Goal: Contribute content: Contribute content

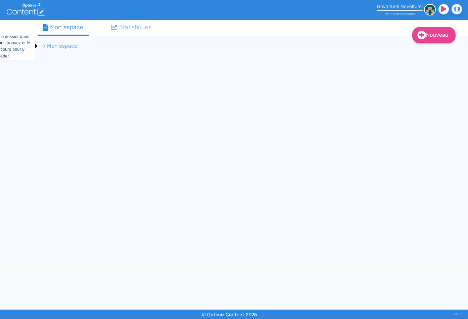
click at [66, 42] on li "> Mon espace" at bounding box center [60, 46] width 34 height 8
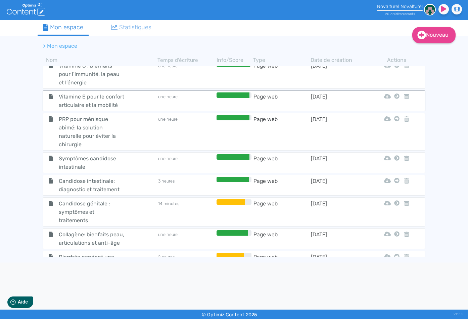
scroll to position [483, 0]
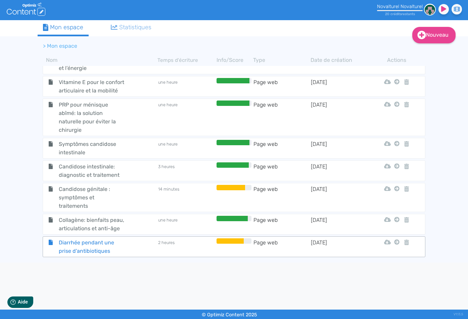
click at [117, 245] on span "Diarrhée pendant une prise d'antibiotiques" at bounding box center [92, 246] width 76 height 17
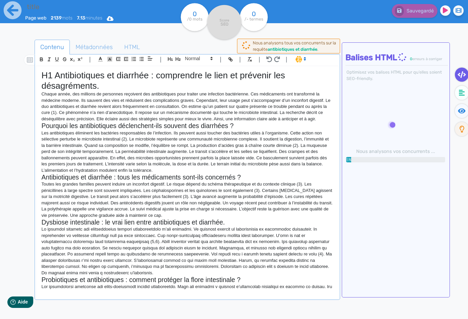
type input "Diarrhée pendant une prise d'antibiotiques"
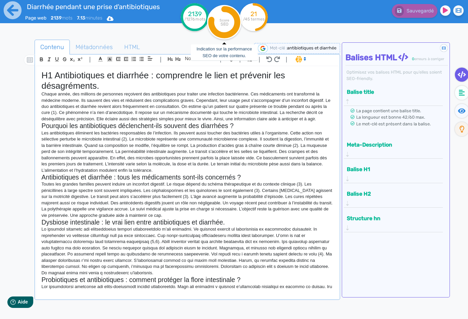
click at [231, 30] on icon at bounding box center [224, 22] width 26 height 26
click at [464, 93] on icon at bounding box center [462, 92] width 6 height 7
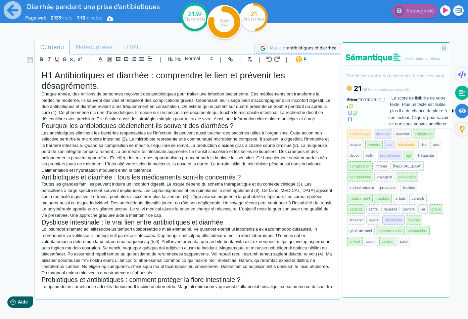
click at [460, 108] on icon at bounding box center [462, 110] width 8 height 7
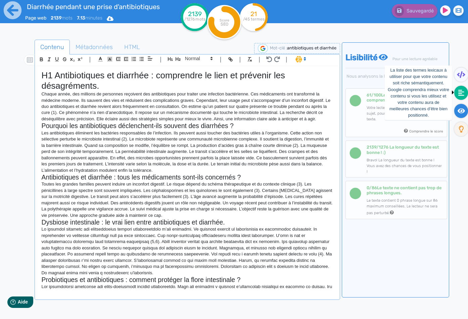
click at [460, 91] on icon at bounding box center [461, 92] width 6 height 7
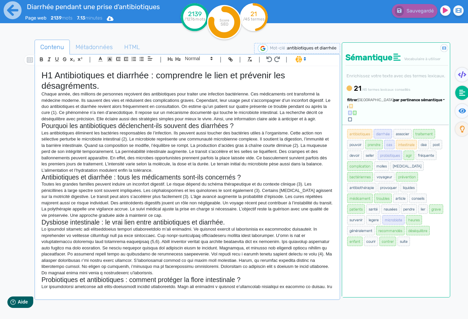
click at [443, 100] on div "Trier par pertinence sémantique" at bounding box center [401, 100] width 88 height 6
click at [438, 158] on ul "antibiotiques diarrhée associer traitement pouvoir prendre cas intestinale daa …" at bounding box center [396, 187] width 98 height 118
drag, startPoint x: 397, startPoint y: 226, endPoint x: 348, endPoint y: 114, distance: 122.5
click at [348, 128] on ul "antibiotiques diarrhée associer traitement pouvoir prendre cas intestinale daa …" at bounding box center [396, 187] width 98 height 118
copy ul "antibiotiques diarrhée associer traitement pouvoir prendre cas intestinale daa …"
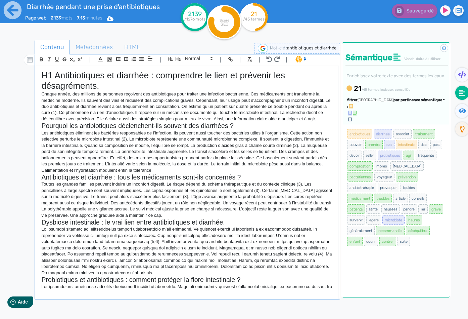
click at [168, 75] on h1 "H1 Antibiotiques et diarrhée : comprendre le lien et prévenir les désagréments." at bounding box center [187, 80] width 292 height 21
drag, startPoint x: 54, startPoint y: 74, endPoint x: 38, endPoint y: 74, distance: 16.1
click at [38, 74] on div "H1 Antibiotiques et diarrhée : comprendre le lien et prévenir les désagréments.…" at bounding box center [187, 177] width 302 height 223
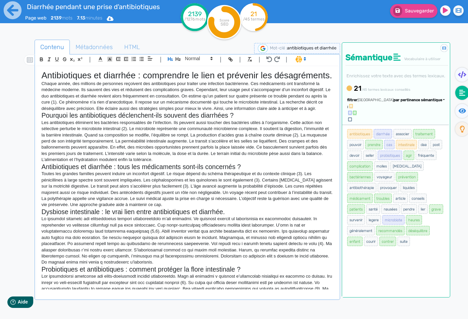
click at [158, 81] on h1 "Antibiotiques et diarrhée : comprendre le lien et prévenir les désagréments." at bounding box center [187, 75] width 292 height 10
drag, startPoint x: 345, startPoint y: 110, endPoint x: 395, endPoint y: 221, distance: 122.0
click at [395, 221] on div "antibiotiques diarrhée associer traitement pouvoir prendre cas intestinale daa …" at bounding box center [395, 211] width 107 height 172
copy ul "antibiotiques diarrhée associer traitement pouvoir prendre cas intestinale daa …"
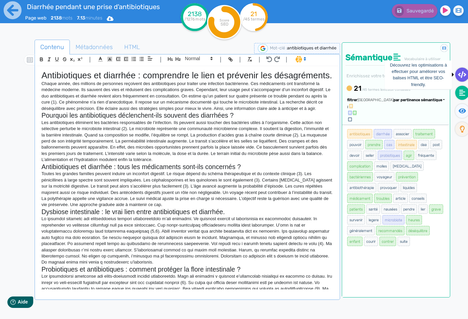
click at [459, 75] on icon at bounding box center [462, 74] width 8 height 7
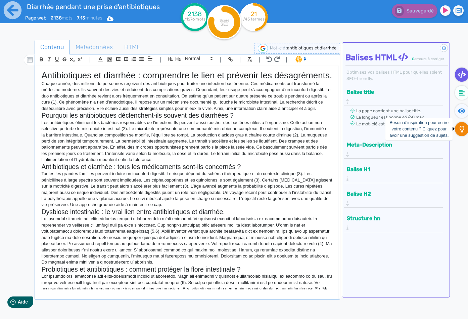
click at [460, 130] on icon at bounding box center [461, 129] width 5 height 7
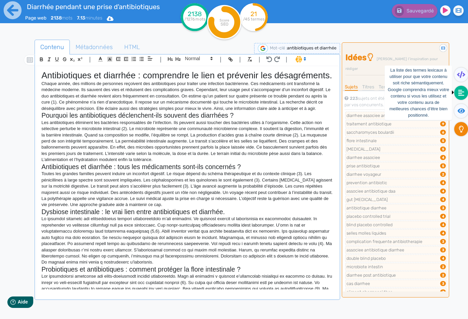
click at [463, 93] on icon at bounding box center [461, 92] width 6 height 7
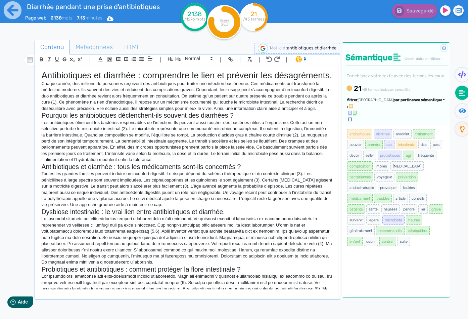
click at [211, 163] on p "Les antibiotiques éliminent les bactéries responsables de l’infection. Ils peuv…" at bounding box center [187, 140] width 292 height 43
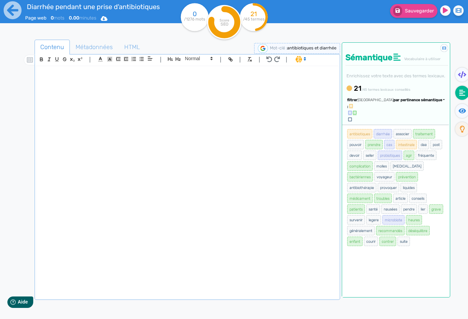
scroll to position [648, 0]
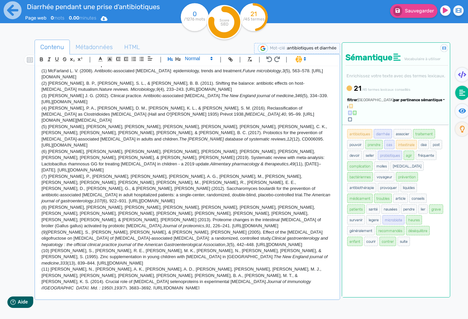
click at [195, 60] on span at bounding box center [198, 58] width 33 height 8
click at [204, 112] on span at bounding box center [198, 112] width 27 height 10
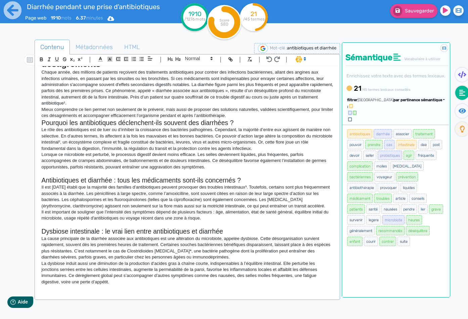
scroll to position [0, 0]
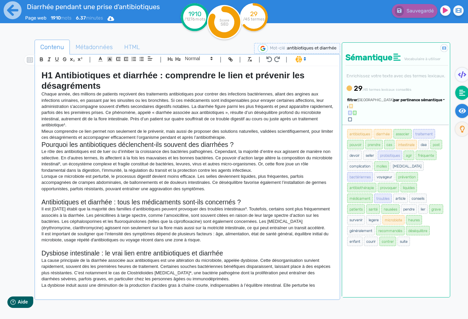
click at [459, 109] on icon at bounding box center [462, 110] width 8 height 5
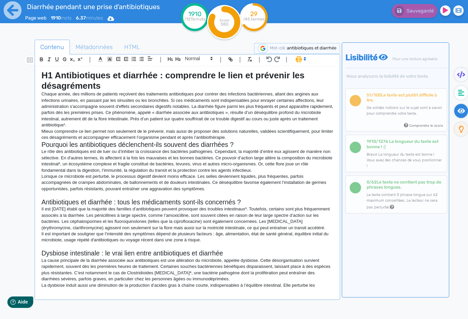
click at [182, 130] on p "Mieux comprendre ce lien permet non seulement de le prévenir, mais aussi de pro…" at bounding box center [187, 134] width 292 height 12
drag, startPoint x: 56, startPoint y: 76, endPoint x: 33, endPoint y: 77, distance: 23.5
click at [33, 77] on div "Contenu Métadonnées HTML | | H3 H4 H5 H6 Normal | | | | H1 Antibiotiques et dia…" at bounding box center [243, 199] width 448 height 323
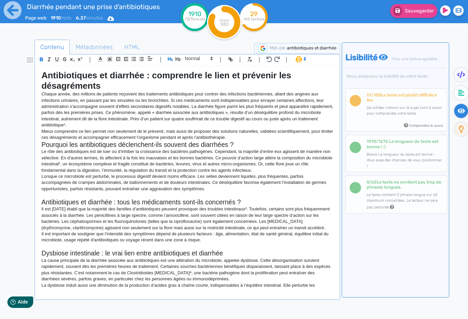
click at [238, 144] on h2 "Pourquoi les antibiotiques déclenchent-ils souvent des diarrhées ?" at bounding box center [187, 145] width 292 height 8
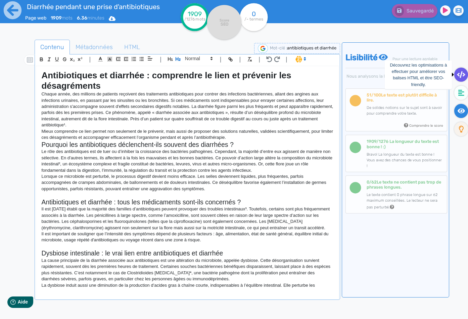
click at [459, 71] on icon at bounding box center [461, 74] width 8 height 7
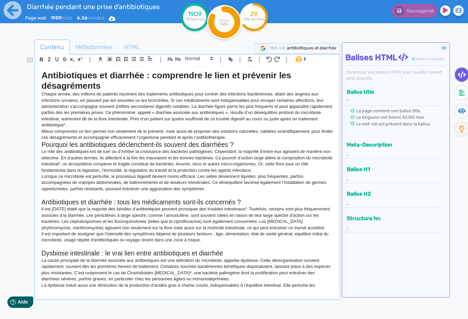
click at [277, 133] on p "Mieux comprendre ce lien permet non seulement de le prévenir, mais aussi de pro…" at bounding box center [187, 134] width 292 height 12
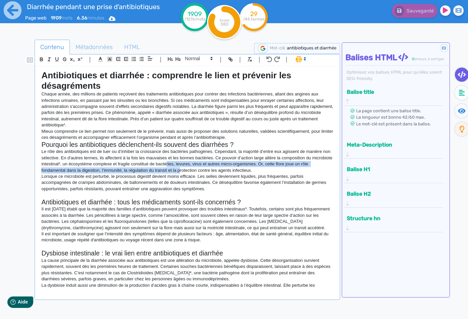
click at [188, 167] on p "Le rôle des antibiotiques est de tuer ou d’inhiber la croissance des bactéries …" at bounding box center [187, 160] width 292 height 25
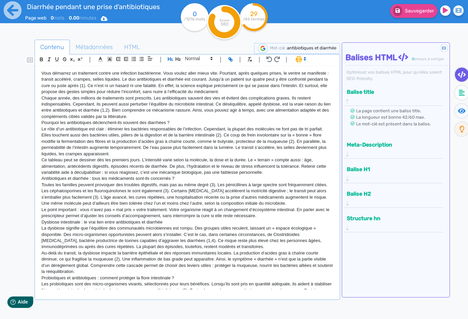
scroll to position [603, 0]
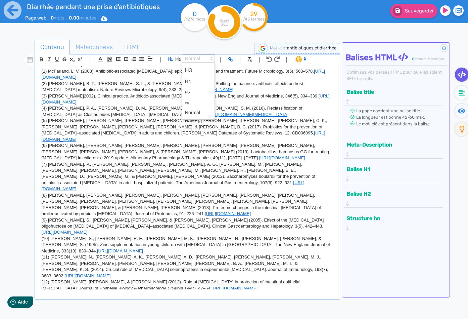
click at [192, 59] on span at bounding box center [198, 58] width 33 height 8
click at [193, 113] on span at bounding box center [198, 112] width 27 height 10
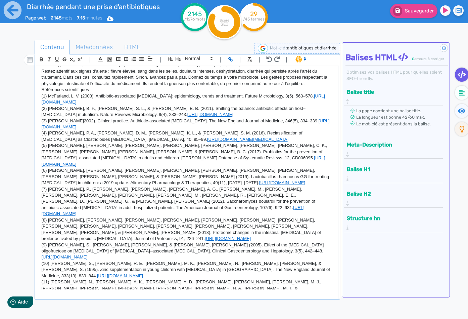
click at [239, 87] on p "Restez attentif aux signes d’alerte : fièvre élevée, sang dans les selles, doul…" at bounding box center [187, 77] width 292 height 18
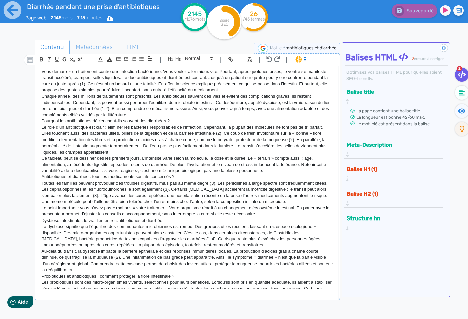
scroll to position [0, 0]
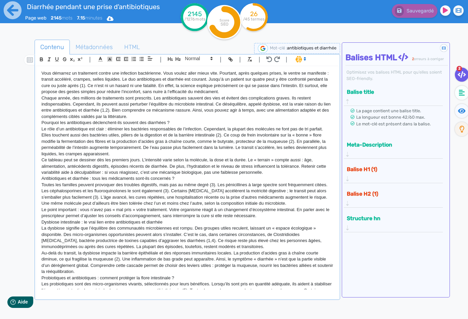
click at [42, 72] on p "Vous démarrez un traitement contre une infection bactérienne. Vous voulez aller…" at bounding box center [187, 82] width 292 height 25
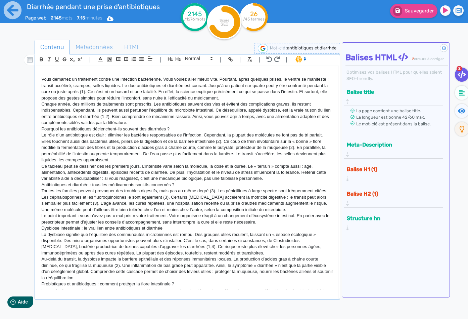
click at [49, 69] on div "Vous démarrez un traitement contre une infection bactérienne. Vous voulez aller…" at bounding box center [187, 177] width 302 height 223
click at [171, 61] on icon "button" at bounding box center [170, 59] width 6 height 6
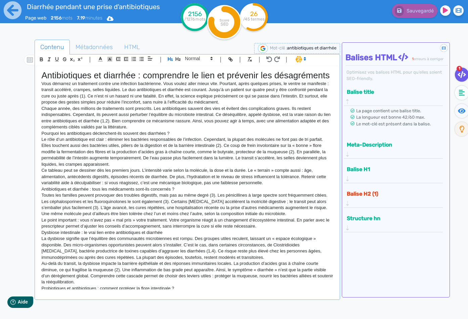
click at [150, 136] on p "Pourquoi les antibiotiques déclenchent-ils souvent des diarrhées ?" at bounding box center [187, 133] width 292 height 6
click at [180, 59] on icon "button" at bounding box center [178, 59] width 6 height 6
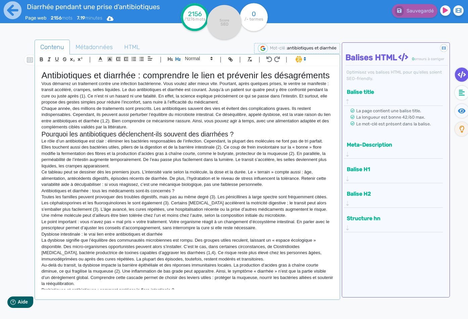
click at [140, 194] on p "Antibiotiques et diarrhée : tous les médicaments sont-ils concernés ?" at bounding box center [187, 191] width 292 height 6
click at [178, 59] on icon "button" at bounding box center [178, 59] width 5 height 4
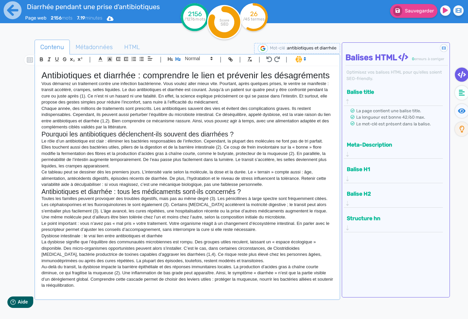
scroll to position [34, 0]
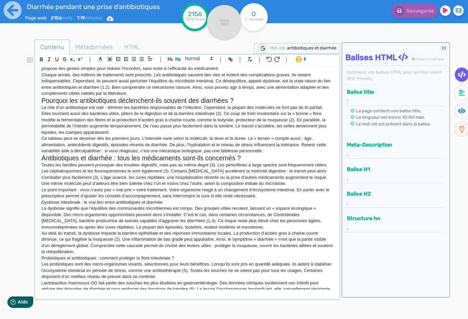
click at [96, 205] on p "Dysbiose intestinale : le vrai lien entre antibiotiques et diarrhée" at bounding box center [187, 202] width 292 height 6
click at [180, 60] on icon "button" at bounding box center [178, 59] width 6 height 6
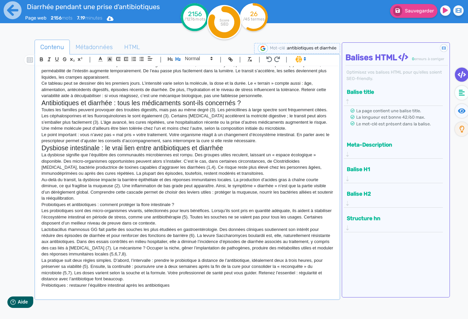
scroll to position [101, 0]
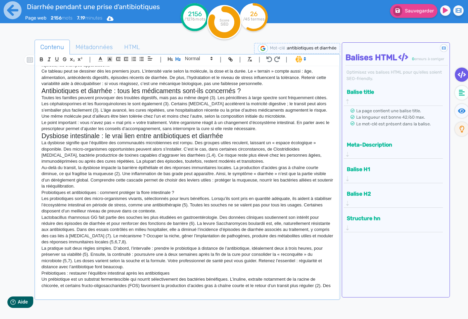
click at [129, 195] on p "Probiotiques et antibiotiques : comment protéger la flore intestinale ?" at bounding box center [187, 192] width 292 height 6
click at [180, 57] on icon "button" at bounding box center [178, 59] width 6 height 6
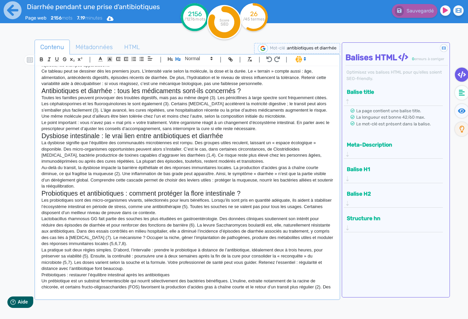
scroll to position [134, 0]
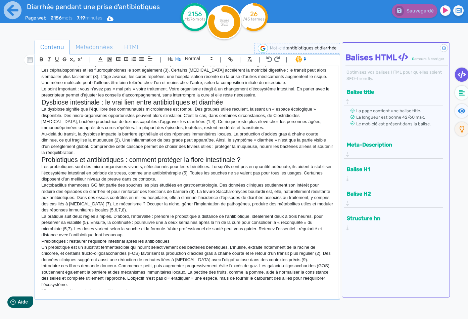
click at [154, 244] on p "Prébiotiques : restaurer l’équilibre intestinal après les antibiotiques" at bounding box center [187, 241] width 292 height 6
click at [181, 61] on icon "button" at bounding box center [178, 59] width 6 height 6
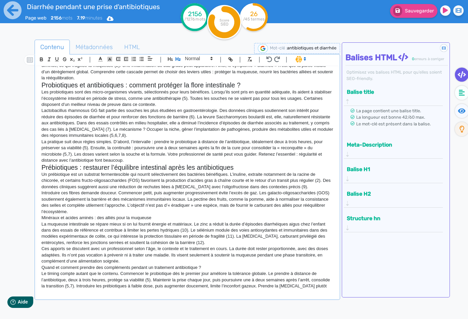
scroll to position [235, 0]
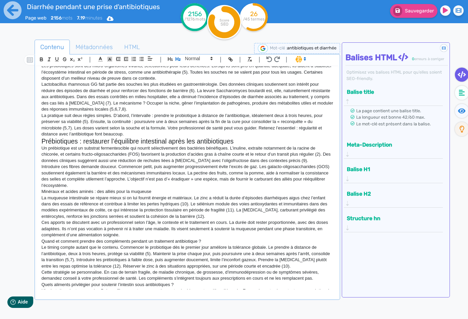
click at [88, 194] on p "Minéraux et acides aminés : des alliés pour la muqueuse" at bounding box center [187, 191] width 292 height 6
click at [181, 58] on button "button" at bounding box center [178, 59] width 8 height 8
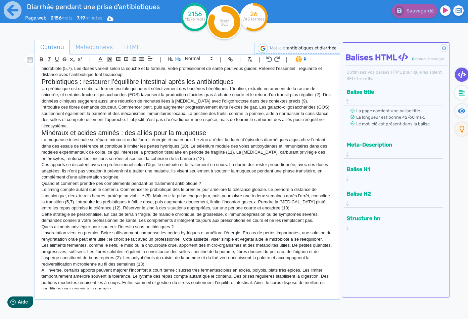
scroll to position [302, 0]
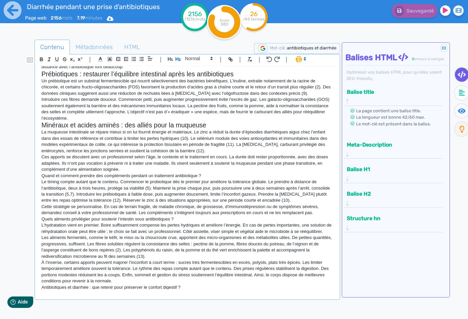
click at [135, 179] on p "Quand et comment prendre des compléments pendant un traitement antibiotique ?" at bounding box center [187, 176] width 292 height 6
click at [181, 58] on button "button" at bounding box center [178, 59] width 8 height 8
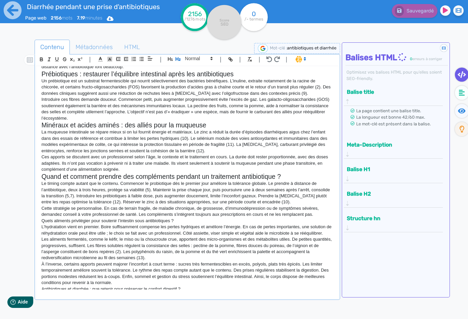
click at [83, 224] on p "Quels aliments privilégier pour soutenir l’intestin sous antibiotiques ?" at bounding box center [187, 220] width 292 height 6
click at [179, 58] on icon "button" at bounding box center [178, 59] width 6 height 6
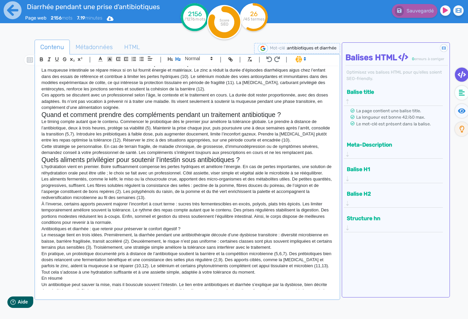
scroll to position [369, 0]
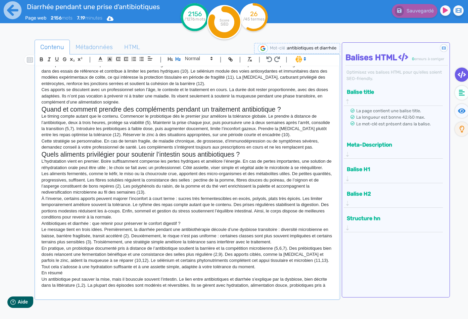
click at [140, 226] on p "Antibiotiques et diarrhée : que retenir pour préserver le confort digestif ?" at bounding box center [187, 223] width 292 height 6
click at [180, 57] on icon "button" at bounding box center [178, 59] width 6 height 6
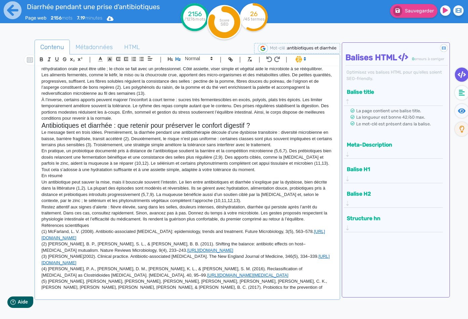
scroll to position [470, 0]
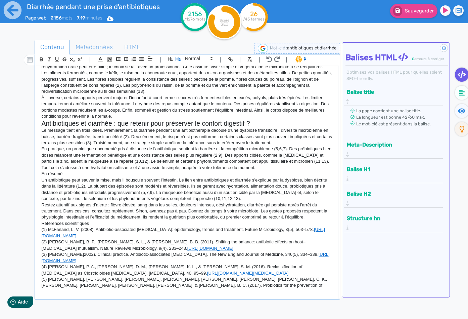
click at [54, 177] on p "En résumé" at bounding box center [187, 174] width 292 height 6
click at [181, 57] on button "button" at bounding box center [178, 59] width 8 height 8
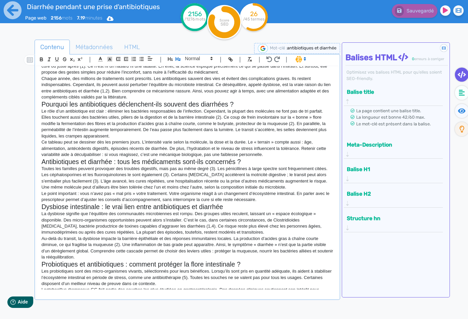
scroll to position [0, 0]
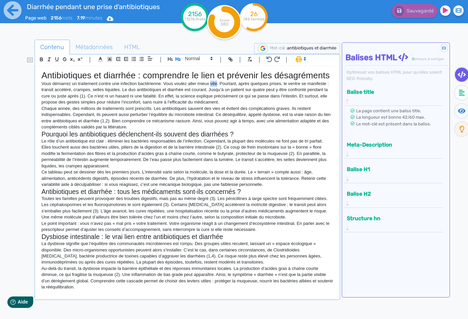
drag, startPoint x: 216, startPoint y: 91, endPoint x: 210, endPoint y: 91, distance: 6.1
click at [210, 91] on p "Vous démarrez un traitement contre une infection bactérienne. Vous voulez aller…" at bounding box center [187, 93] width 292 height 25
click at [461, 108] on icon at bounding box center [462, 110] width 8 height 7
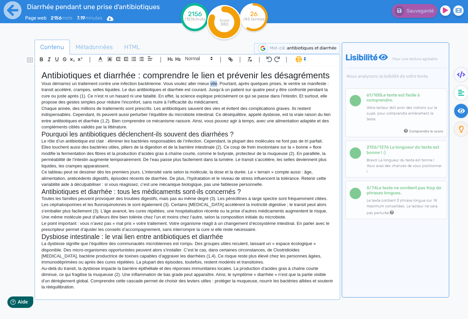
drag, startPoint x: 217, startPoint y: 93, endPoint x: 210, endPoint y: 93, distance: 6.7
click at [210, 93] on p "Vous démarrez un traitement contre une infection bactérienne. Vous voulez aller…" at bounding box center [187, 93] width 292 height 25
click at [129, 105] on p "Vous démarrez un traitement contre une infection bactérienne. Vous voulez aller…" at bounding box center [187, 93] width 292 height 25
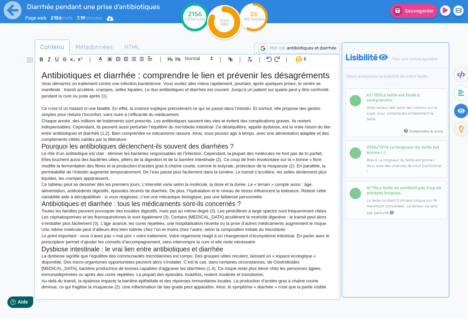
click at [135, 105] on p at bounding box center [187, 102] width 292 height 6
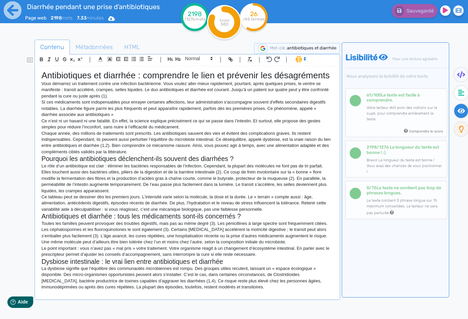
click at [99, 93] on p "Vous démarrez un traitement contre une infection bactérienne. Vous voulez aller…" at bounding box center [187, 90] width 292 height 18
click at [144, 93] on p "Vous démarrez un traitement antibiotique pour contre une infection bactérienne.…" at bounding box center [187, 90] width 292 height 18
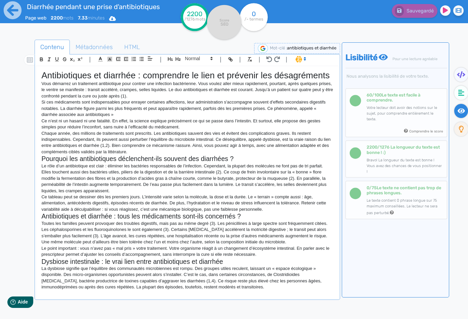
click at [78, 99] on p "Vous démarrez un traitement antibiotique pour contrer une infection bactérienne…" at bounding box center [187, 90] width 292 height 18
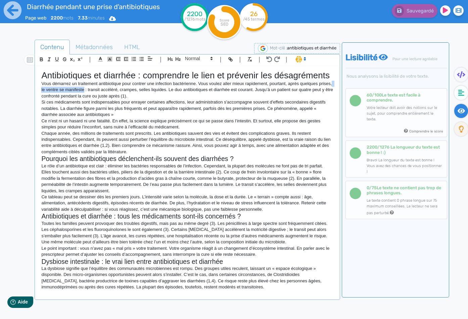
drag, startPoint x: 98, startPoint y: 99, endPoint x: 54, endPoint y: 99, distance: 43.3
click at [54, 99] on p "Vous démarrez un traitement antibiotique pour contrer une infection bactérienne…" at bounding box center [187, 90] width 292 height 18
click at [181, 99] on p "Vous démarrez un traitement antibiotique pour contrer une infection bactérienne…" at bounding box center [187, 90] width 292 height 18
click at [184, 99] on p "Vous démarrez un traitement antibiotique pour contrer une infection bactérienne…" at bounding box center [187, 90] width 292 height 18
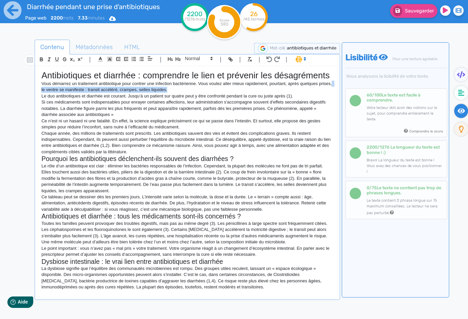
drag, startPoint x: 181, startPoint y: 100, endPoint x: 54, endPoint y: 99, distance: 126.9
click at [54, 93] on p "Vous démarrez un traitement antibiotique pour contrer une infection bactérienne…" at bounding box center [187, 87] width 292 height 12
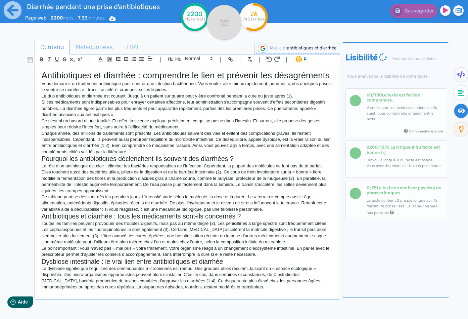
click at [303, 57] on icon at bounding box center [305, 59] width 6 height 6
click at [305, 70] on span at bounding box center [307, 73] width 24 height 10
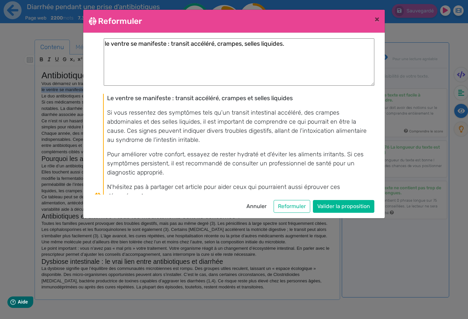
scroll to position [6, 0]
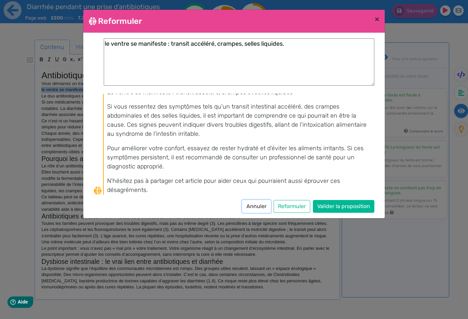
click at [263, 206] on button "Annuler" at bounding box center [256, 206] width 29 height 13
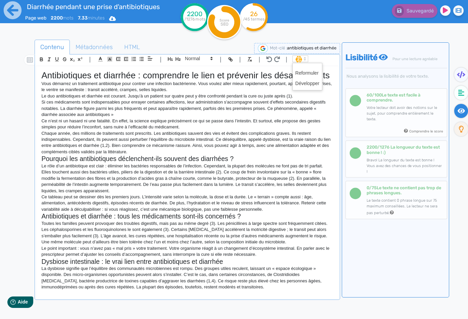
click at [306, 60] on icon at bounding box center [305, 59] width 6 height 6
click at [308, 74] on span at bounding box center [307, 73] width 24 height 10
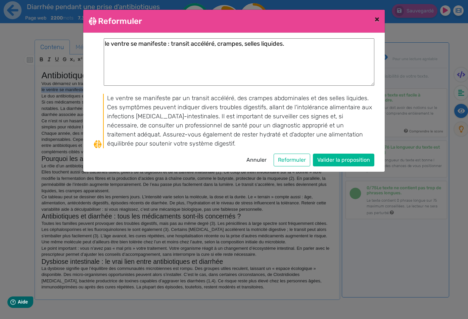
click at [375, 17] on span "×" at bounding box center [377, 18] width 5 height 9
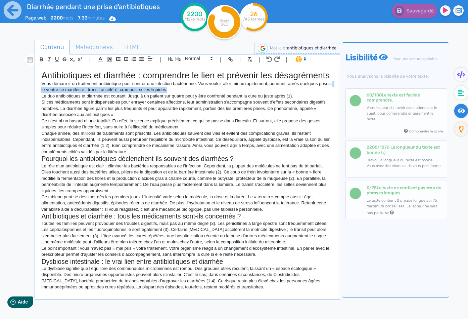
click at [99, 93] on p "Vous démarrez un traitement antibiotique pour contrer une infection bactérienne…" at bounding box center [187, 87] width 292 height 12
drag, startPoint x: 190, startPoint y: 98, endPoint x: 54, endPoint y: 99, distance: 135.9
click at [54, 93] on p "Vous démarrez un traitement antibiotique pour contrer une infection bactérienne…" at bounding box center [187, 87] width 292 height 12
drag, startPoint x: 102, startPoint y: 100, endPoint x: 68, endPoint y: 98, distance: 34.0
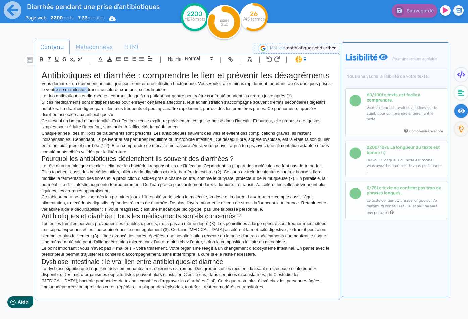
click at [68, 93] on p "Vous démarrez un traitement antibiotique pour contrer une infection bactérienne…" at bounding box center [187, 87] width 292 height 12
click at [191, 93] on p "Vous démarrez un traitement antibiotique pour contrer une infection bactérienne…" at bounding box center [187, 87] width 292 height 12
drag, startPoint x: 198, startPoint y: 93, endPoint x: 204, endPoint y: 99, distance: 8.8
click at [204, 93] on p "Vous démarrez un traitement antibiotique pour contrer une infection bactérienne…" at bounding box center [187, 87] width 292 height 12
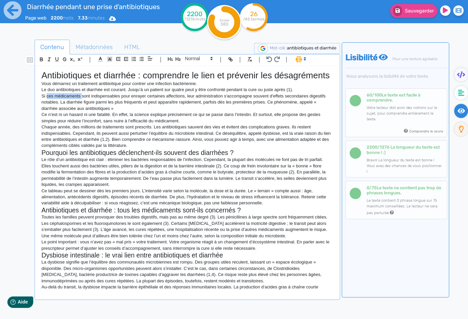
drag, startPoint x: 82, startPoint y: 107, endPoint x: 46, endPoint y: 106, distance: 35.3
click at [46, 106] on p "Si ces médicaments sont indispensables pour enrayer certaines affections, leur …" at bounding box center [187, 102] width 292 height 18
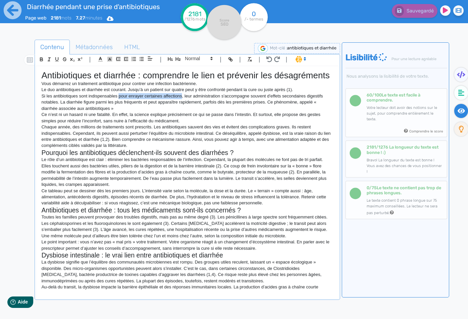
drag, startPoint x: 119, startPoint y: 106, endPoint x: 182, endPoint y: 109, distance: 62.9
click at [182, 109] on p "Si les antibiotiques sont indispensables pour enrayer certaines affections, leu…" at bounding box center [187, 102] width 292 height 18
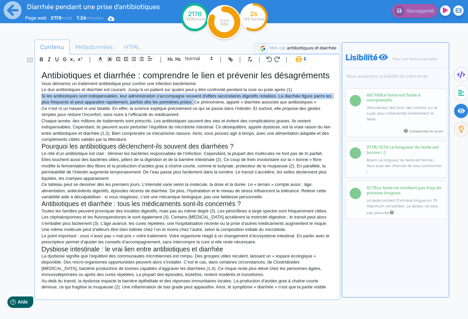
drag, startPoint x: 39, startPoint y: 107, endPoint x: 201, endPoint y: 111, distance: 162.2
click at [201, 111] on div "Antibiotiques et diarrhée : comprendre le lien et prévenir les désagréments Vou…" at bounding box center [187, 177] width 302 height 223
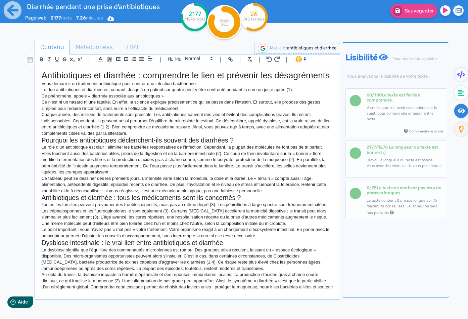
click at [213, 87] on p "Vous démarrez un traitement antibiotique pour contrer une infection bactérienne." at bounding box center [187, 84] width 292 height 6
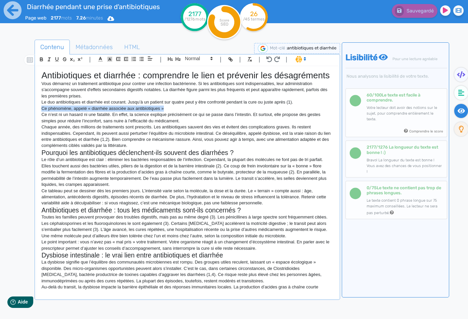
drag, startPoint x: 168, startPoint y: 119, endPoint x: 36, endPoint y: 118, distance: 131.9
click at [36, 118] on div "Antibiotiques et diarrhée : comprendre le lien et prévenir les désagréments Vou…" at bounding box center [187, 183] width 302 height 235
click at [110, 99] on p "Vous démarrez un traitement antibiotique pour contrer une infection bactérienne…" at bounding box center [187, 90] width 292 height 18
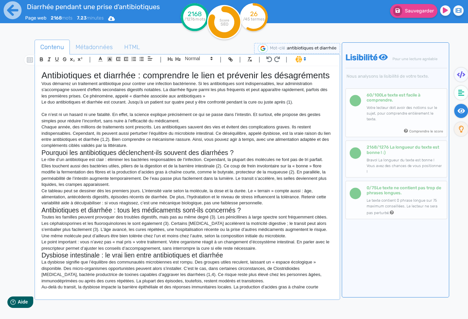
click at [114, 99] on p "Vous démarrez un traitement antibiotique pour contrer une infection bactérienne…" at bounding box center [187, 90] width 292 height 18
click at [210, 99] on p "Vous démarrez un traitement antibiotique pour contrer une infection bactérienne…" at bounding box center [187, 90] width 292 height 18
drag, startPoint x: 127, startPoint y: 113, endPoint x: 238, endPoint y: 105, distance: 111.1
click at [238, 105] on div "Antibiotiques et diarrhée : comprendre le lien et prévenir les désagréments Vou…" at bounding box center [187, 177] width 302 height 223
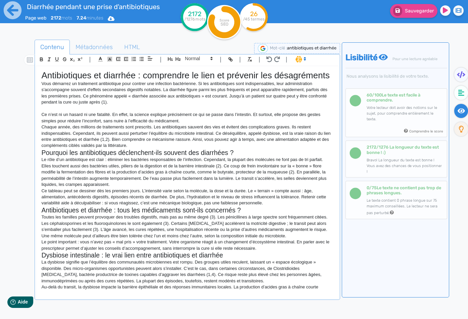
click at [123, 105] on p "Vous démarrez un traitement antibiotique pour contrer une infection bactérienne…" at bounding box center [187, 93] width 292 height 25
drag, startPoint x: 110, startPoint y: 125, endPoint x: 34, endPoint y: 126, distance: 76.2
click at [34, 126] on div "Contenu Métadonnées HTML | | H3 H4 H5 H6 Normal | | | | Antibiotiques et diarrh…" at bounding box center [243, 199] width 448 height 323
click at [139, 111] on p at bounding box center [187, 108] width 292 height 6
click at [141, 105] on p "Vous démarrez un traitement antibiotique pour contrer une infection bactérienne…" at bounding box center [187, 93] width 292 height 25
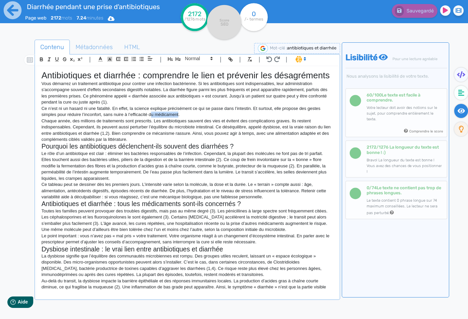
drag, startPoint x: 179, startPoint y: 126, endPoint x: 152, endPoint y: 126, distance: 26.9
click at [152, 118] on p "Ce n’est ni un hasard ni une fatalité. En effet, la science explique précisémen…" at bounding box center [187, 111] width 292 height 12
click at [198, 118] on p "Ce n’est ni un hasard ni une fatalité. En effet, la science explique précisémen…" at bounding box center [187, 111] width 292 height 12
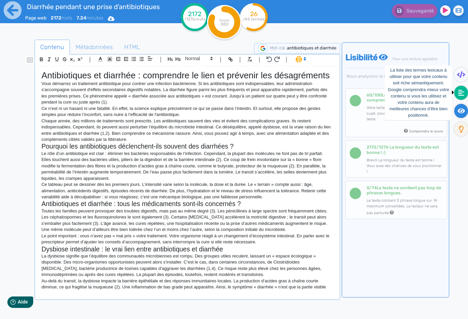
click at [461, 90] on icon at bounding box center [461, 93] width 6 height 6
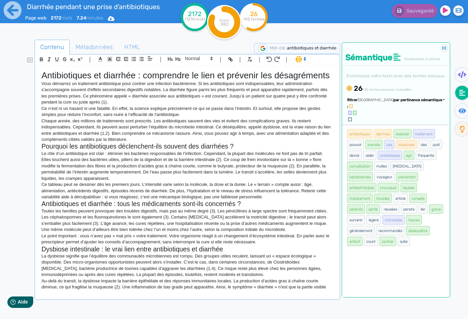
click at [164, 101] on p "Vous démarrez un traitement antibiotique pour contrer une infection bactérienne…" at bounding box center [187, 93] width 292 height 25
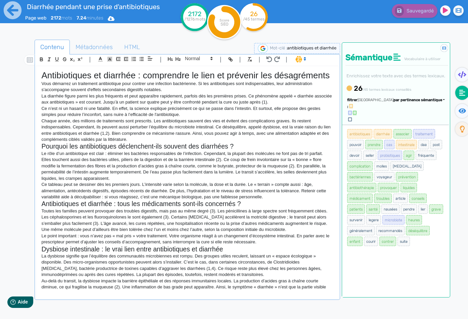
click at [63, 105] on p "La diarrhée figure parmi les plus fréquents et peut apparaître rapidement, parf…" at bounding box center [187, 99] width 292 height 12
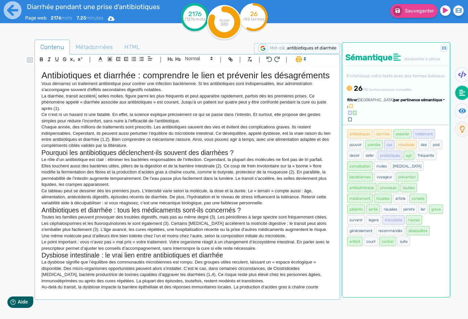
click at [96, 106] on p "La diarrhée, transit accéléré, selles molles, figure parmi les plus fréquents e…" at bounding box center [187, 102] width 292 height 18
click at [95, 106] on p "La diarrhée, transit accéléréet selles molles, figure parmi les plus fréquents …" at bounding box center [187, 102] width 292 height 18
click at [180, 124] on p "Ce n’est ni un hasard ni une fatalité. En effet, la science explique précisémen…" at bounding box center [187, 117] width 292 height 12
click at [315, 107] on p "La diarrhée, transit accéléré avec selles molles, figure parmi les plus fréquen…" at bounding box center [187, 102] width 292 height 18
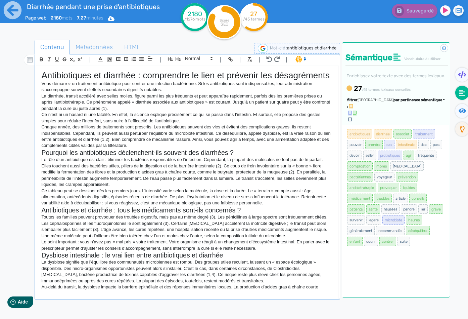
click at [169, 93] on p "Vous démarrez un traitement antibiotique pour contrer une infection bactérienne…" at bounding box center [187, 87] width 292 height 12
click at [63, 107] on p "La diarrhée, transit accéléré avec selles molles, figure parmi les plus fréquen…" at bounding box center [187, 102] width 292 height 18
click at [177, 107] on p "La diarrhée qui se manifeste par un transit accéléré avec selles molles, figure…" at bounding box center [187, 102] width 292 height 18
click at [184, 93] on p "Vous démarrez un traitement antibiotique pour contrer une infection bactérienne…" at bounding box center [187, 87] width 292 height 12
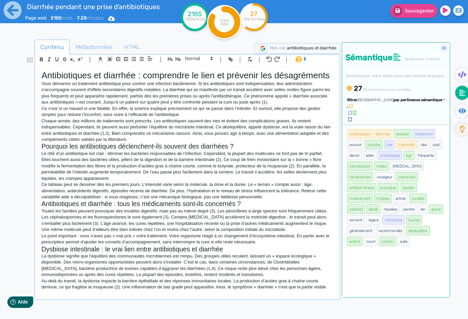
click at [76, 105] on p "Vous démarrez un traitement antibiotique pour contrer une infection bactérienne…" at bounding box center [187, 93] width 292 height 25
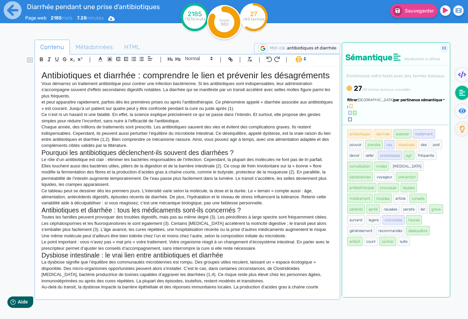
click at [97, 99] on p "Vous démarrez un traitement antibiotique pour contrer une infection bactérienne…" at bounding box center [187, 90] width 292 height 18
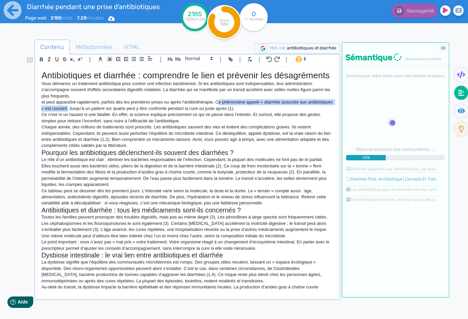
drag, startPoint x: 217, startPoint y: 113, endPoint x: 93, endPoint y: 119, distance: 124.3
click at [93, 111] on p "et peut apparaître rapidement, parfois dès les premières prises ou après l'anti…" at bounding box center [187, 105] width 292 height 12
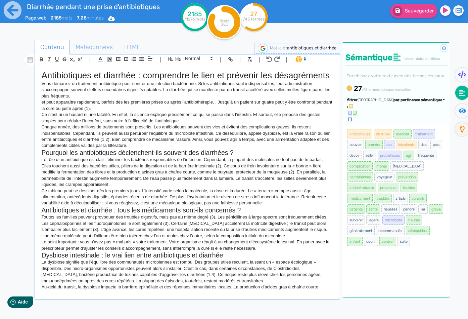
click at [92, 99] on p "Vous démarrez un traitement antibiotique pour contrer une infection bactérienne…" at bounding box center [187, 90] width 292 height 18
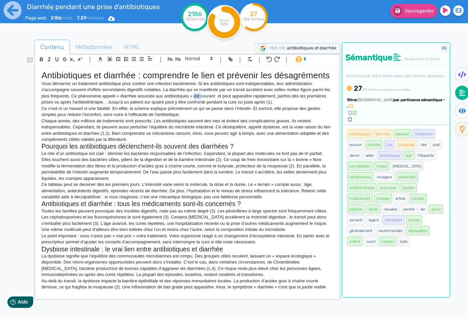
drag, startPoint x: 208, startPoint y: 105, endPoint x: 201, endPoint y: 105, distance: 7.0
click at [201, 105] on p "Vous démarrez un traitement antibiotique pour contrer une infection bactérienne…" at bounding box center [187, 93] width 292 height 25
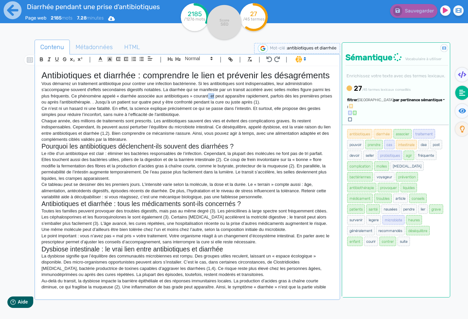
drag, startPoint x: 222, startPoint y: 106, endPoint x: 214, endPoint y: 106, distance: 7.0
click at [214, 105] on p "Vous démarrez un traitement antibiotique pour contrer une infection bactérienne…" at bounding box center [187, 93] width 292 height 25
click at [108, 105] on p "Vous démarrez un traitement antibiotique pour contrer une infection bactérienne…" at bounding box center [187, 93] width 292 height 25
click at [217, 105] on p "Vous démarrez un traitement antibiotique pour contrer une infection bactérienne…" at bounding box center [187, 93] width 292 height 25
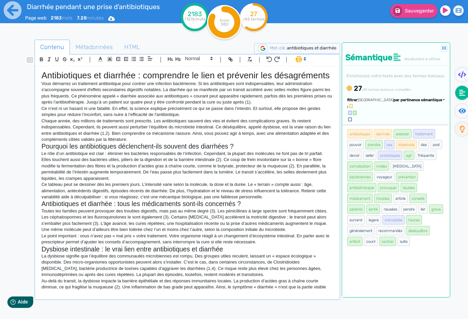
click at [200, 105] on p "Vous démarrez un traitement antibiotique pour contrer une infection bactérienne…" at bounding box center [187, 93] width 292 height 25
click at [222, 105] on p "Vous démarrez un traitement antibiotique pour contrer une infection bactérienne…" at bounding box center [187, 93] width 292 height 25
click at [81, 105] on p "Vous démarrez un traitement antibiotique pour contrer une infection bactérienne…" at bounding box center [187, 93] width 292 height 25
drag, startPoint x: 235, startPoint y: 113, endPoint x: 293, endPoint y: 113, distance: 58.1
click at [293, 105] on p "Vous démarrez un traitement antibiotique pour contrer une infection bactérienne…" at bounding box center [187, 93] width 292 height 25
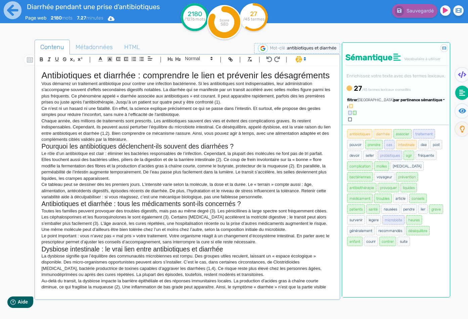
click at [153, 118] on p "Ce n’est ni un hasard ni une fatalité. En effet, la science explique précisémen…" at bounding box center [187, 111] width 292 height 12
click at [458, 112] on icon at bounding box center [462, 110] width 8 height 5
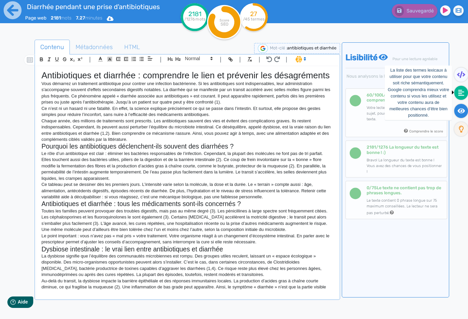
click at [458, 95] on icon at bounding box center [461, 93] width 6 height 6
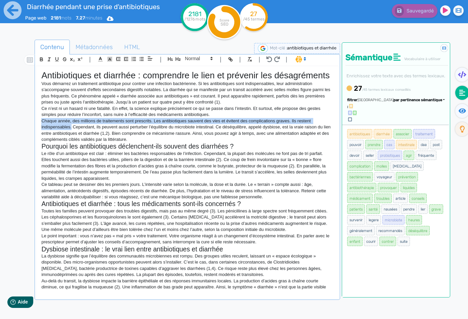
drag, startPoint x: 71, startPoint y: 137, endPoint x: 41, endPoint y: 133, distance: 30.8
click at [41, 133] on div "Antibiotiques et diarrhée : comprendre le lien et prévenir les désagréments Vou…" at bounding box center [187, 177] width 302 height 223
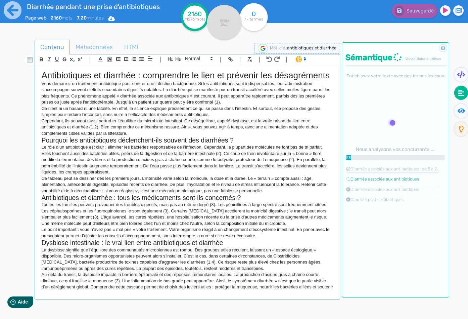
click at [187, 132] on p "Cependant, ils peuvent aussi perturber l’équilibre du microbiote intestinal. Ce…" at bounding box center [187, 127] width 292 height 18
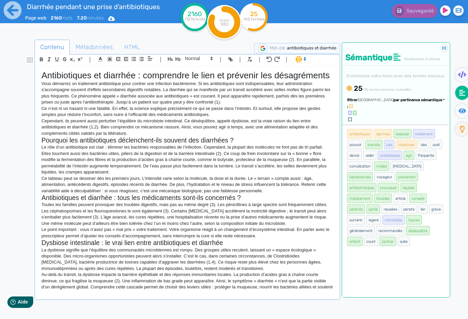
click at [194, 144] on h2 "Pourquoi les antibiotiques déclenchent-ils souvent des diarrhées ?" at bounding box center [187, 140] width 292 height 8
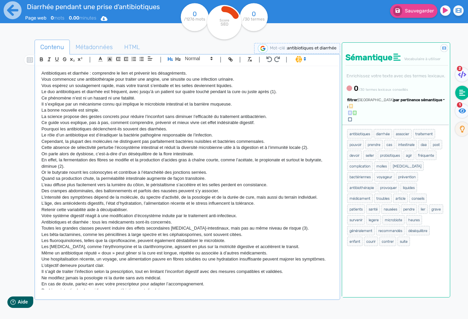
scroll to position [724, 0]
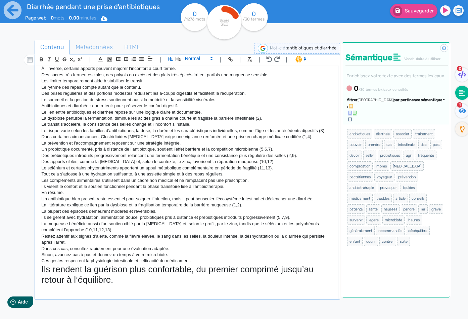
click at [194, 61] on span at bounding box center [198, 58] width 33 height 8
click at [195, 113] on span at bounding box center [198, 112] width 27 height 10
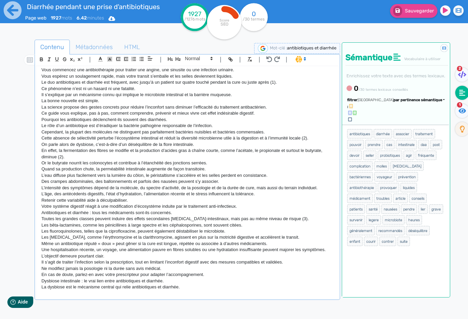
scroll to position [0, 0]
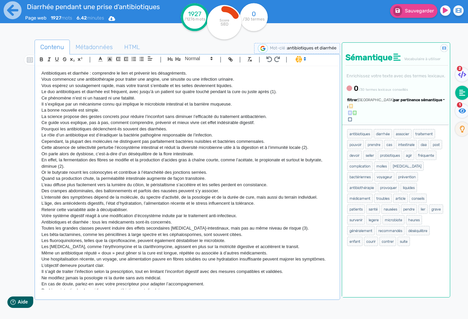
click at [113, 71] on p "Antibiotiques et diarrhée : comprendre le lien et prévenir les désagréments." at bounding box center [187, 73] width 292 height 6
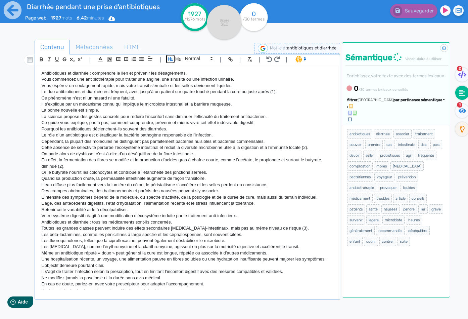
click at [173, 59] on button "button" at bounding box center [170, 59] width 8 height 8
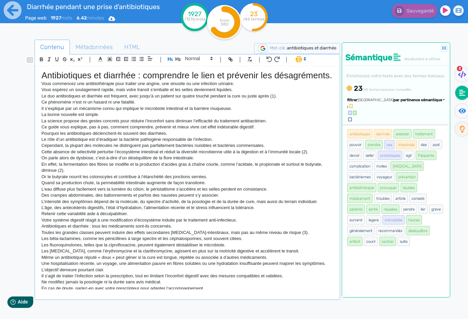
click at [71, 136] on p "Pourquoi les antibiotiques déclenchent-ils souvent des diarrhées." at bounding box center [187, 133] width 292 height 6
click at [179, 58] on icon "button" at bounding box center [178, 59] width 5 height 4
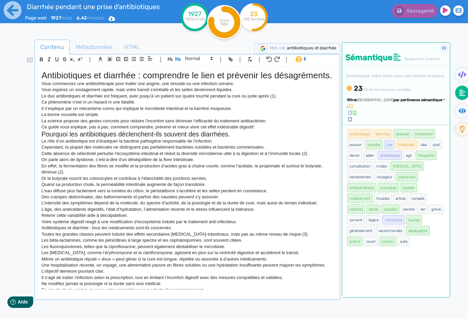
click at [114, 231] on p "Antibiotiques et diarrhée : tous les médicaments sont-ils concernés." at bounding box center [187, 228] width 292 height 6
click at [180, 58] on icon "button" at bounding box center [178, 59] width 6 height 6
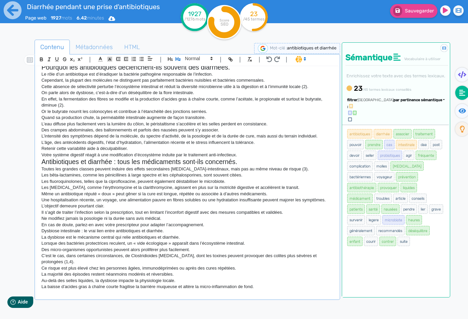
scroll to position [67, 0]
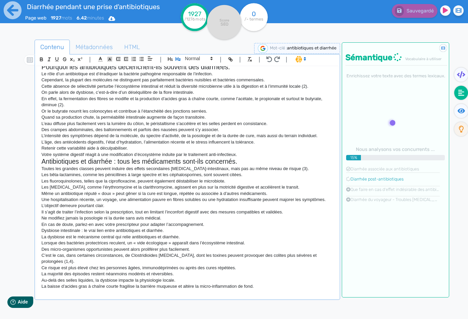
click at [111, 233] on p "Dysbiose intestinale : le vrai lien entre antibiotiques et diarrhée." at bounding box center [187, 230] width 292 height 6
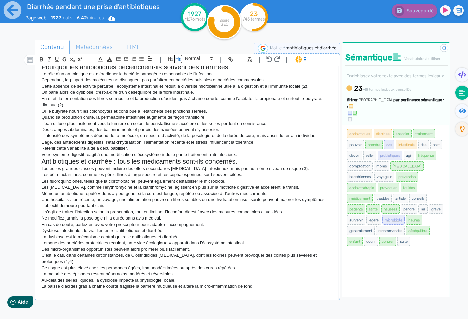
click at [179, 56] on icon "button" at bounding box center [178, 59] width 6 height 6
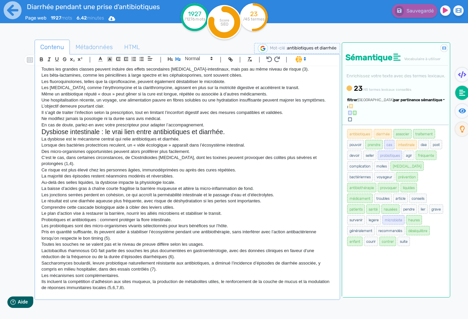
scroll to position [168, 0]
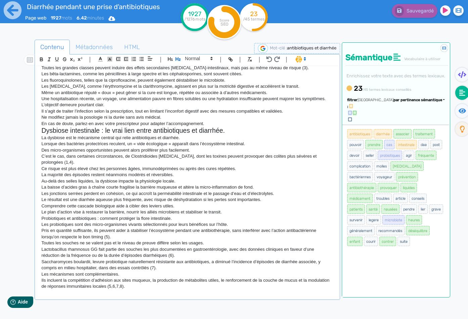
click at [91, 221] on p "Probiotiques et antibiotiques : comment protéger la flore intestinale." at bounding box center [187, 218] width 292 height 6
click at [181, 60] on icon "button" at bounding box center [178, 59] width 6 height 6
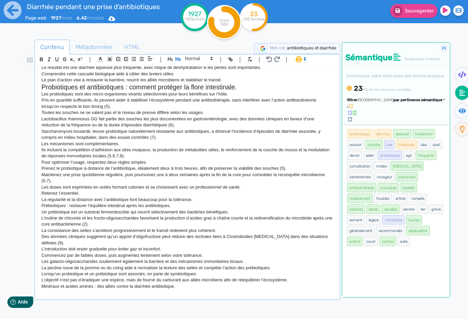
scroll to position [302, 0]
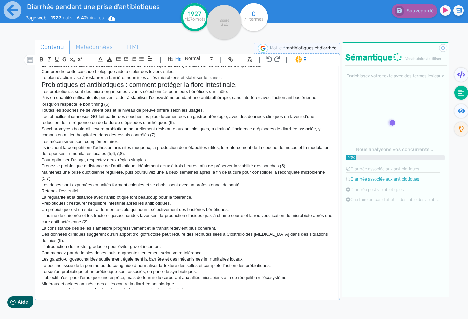
click at [100, 206] on p "Prébiotiques : restaurer l’équilibre intestinal après les antibiotiques." at bounding box center [187, 203] width 292 height 6
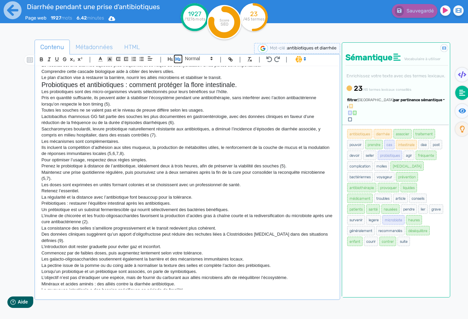
click at [179, 61] on icon "button" at bounding box center [178, 59] width 6 height 6
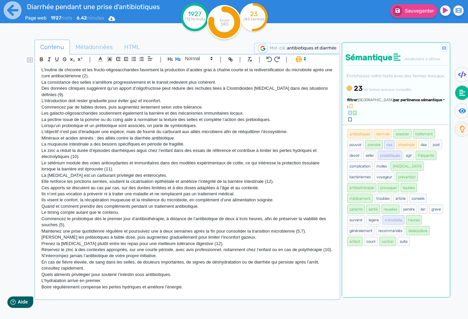
scroll to position [537, 0]
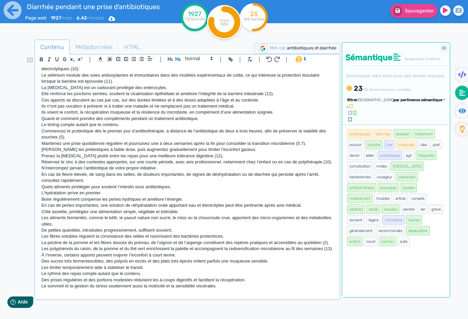
click at [155, 184] on p "En cas de fièvre élevée, de sang dans les selles, de douleurs importantes, de s…" at bounding box center [187, 177] width 292 height 12
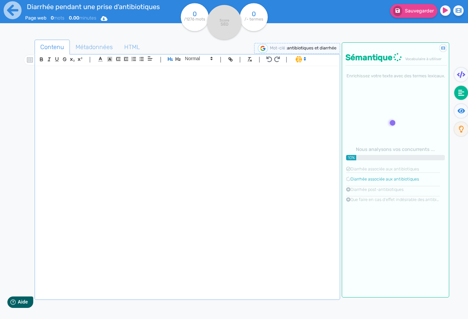
scroll to position [0, 0]
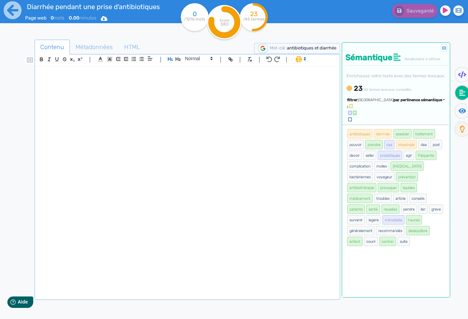
drag, startPoint x: 119, startPoint y: 162, endPoint x: 118, endPoint y: 166, distance: 3.4
click at [118, 166] on div at bounding box center [187, 177] width 302 height 223
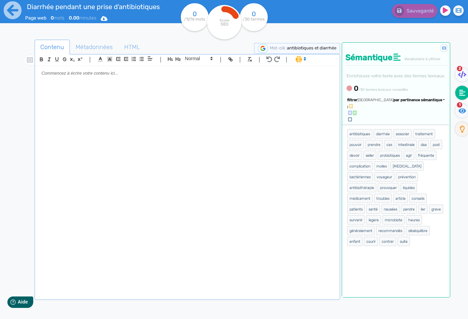
click at [125, 143] on div at bounding box center [187, 177] width 302 height 223
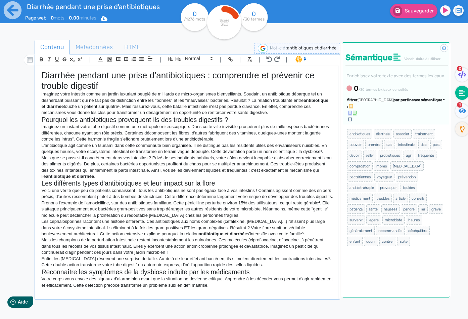
scroll to position [607, 0]
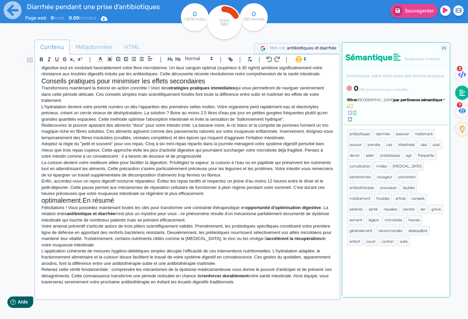
click at [85, 204] on h2 "optimalement.En résumé" at bounding box center [187, 200] width 292 height 8
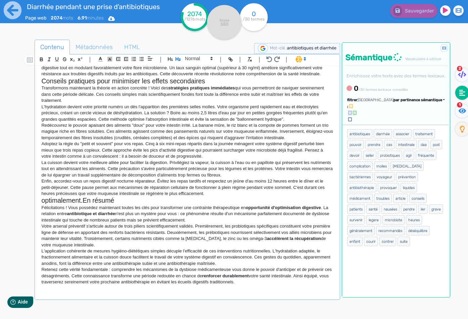
click at [82, 204] on h2 "optimalement.En résumé" at bounding box center [187, 200] width 292 height 8
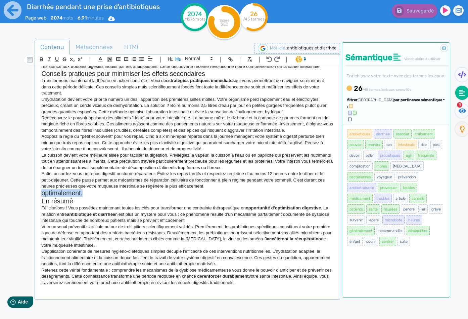
drag, startPoint x: 88, startPoint y: 206, endPoint x: 41, endPoint y: 205, distance: 47.0
click at [41, 205] on div "Diarrhée pendant une prise d'antibiotiques : comprendre et prévenir ce trouble …" at bounding box center [187, 177] width 302 height 223
click at [63, 205] on h2 "En résumé" at bounding box center [187, 201] width 292 height 8
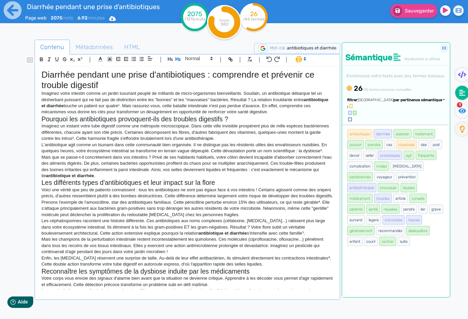
scroll to position [0, 0]
click at [77, 78] on h1 "Diarrhée pendant une prise d'antibiotiques : comprendre et prévenir ce trouble …" at bounding box center [187, 80] width 292 height 21
click at [224, 121] on h2 "Pourquoi les antibiotiques provoquent-ils des troubles digestifs ?" at bounding box center [187, 120] width 292 height 8
click at [223, 146] on p "L'antibiotique agit comme un tsunami dans cette communauté bien organisée. Il n…" at bounding box center [187, 148] width 292 height 12
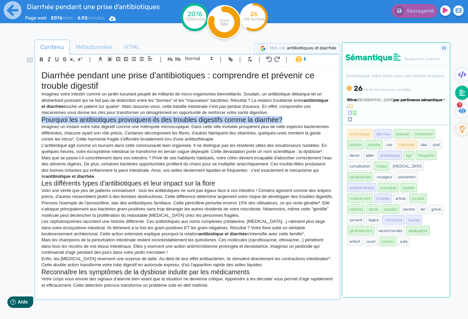
drag, startPoint x: 286, startPoint y: 118, endPoint x: 42, endPoint y: 117, distance: 244.3
click at [42, 117] on h2 "Pourquoi les antibiotiques provoquent-ils des troubles digestifs comme la diarr…" at bounding box center [187, 120] width 292 height 8
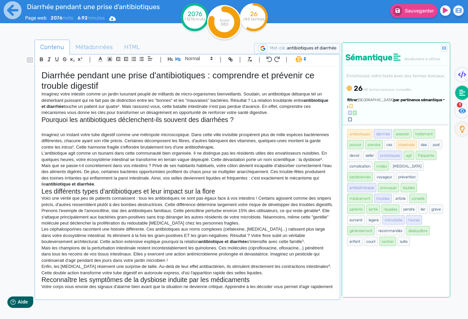
click at [246, 121] on h2 "Pourquoi les antibiotiques déclenchent-ils souvent des diarrhées ?" at bounding box center [187, 120] width 292 height 8
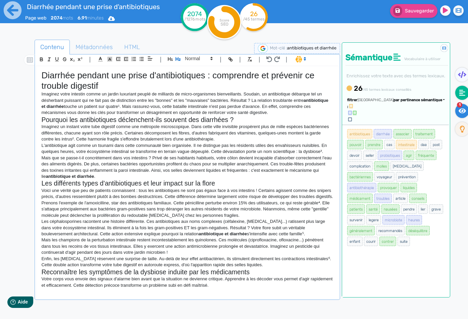
click at [462, 109] on icon at bounding box center [462, 110] width 8 height 7
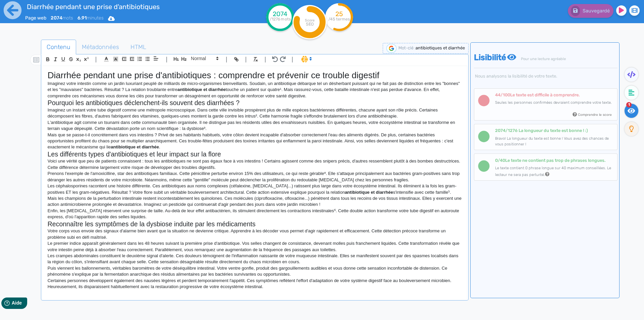
click at [385, 131] on p "L'antibiotique agit comme un tsunami dans cette communauté bien organisée. Il n…" at bounding box center [255, 125] width 415 height 12
drag, startPoint x: 496, startPoint y: 96, endPoint x: 610, endPoint y: 100, distance: 113.9
click at [468, 100] on div "44 /100 Le texte est [MEDICAL_DATA] à comprendre. Seules les personnes confirmé…" at bounding box center [546, 104] width 136 height 25
copy div "44 /100 Le texte est [MEDICAL_DATA] à comprendre. Seules les personnes confirmé…"
click at [468, 93] on icon at bounding box center [632, 92] width 6 height 7
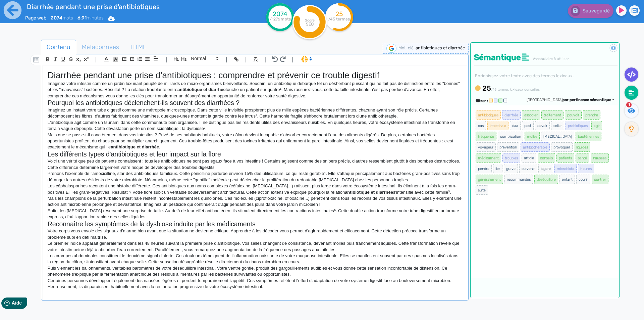
click at [468, 70] on fa-icon at bounding box center [632, 74] width 14 height 14
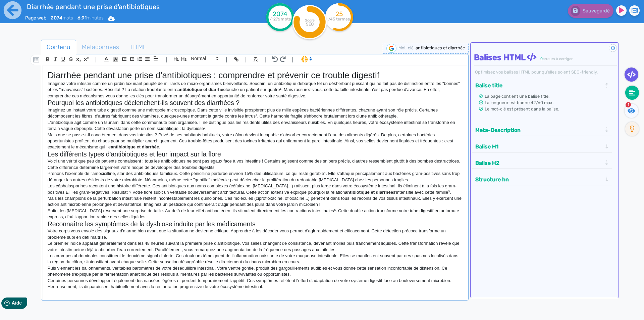
click at [468, 93] on icon at bounding box center [633, 93] width 6 height 6
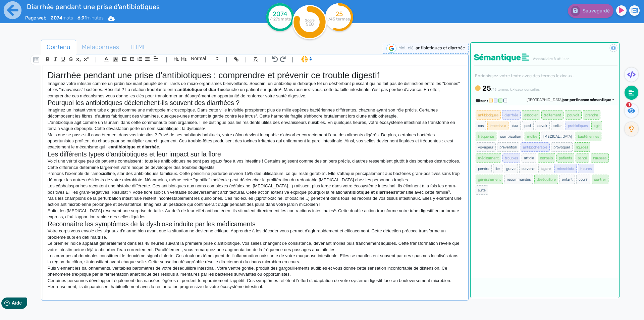
drag, startPoint x: 428, startPoint y: 287, endPoint x: 36, endPoint y: 75, distance: 445.9
click at [36, 75] on div "Contenu Métadonnées HTML | | H3 H4 H5 H6 Normal | | | | Diarrhée pendant une pr…" at bounding box center [331, 200] width 625 height 324
copy div "Loremips dolorsi ame conse a'elitseddoeius : temporinci ut laboreet do magnaal …"
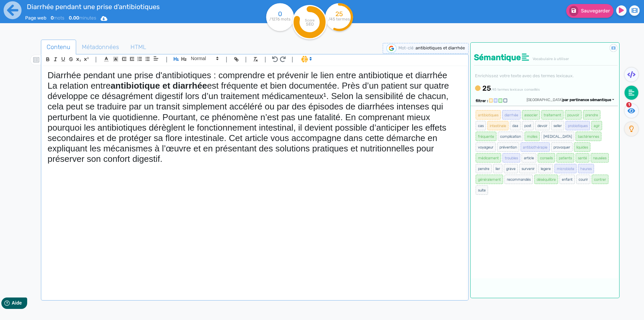
click at [198, 120] on h1 "La relation entre antibiotique et diarrhée est fréquente et bien documentée. Pr…" at bounding box center [255, 123] width 415 height 84
drag, startPoint x: 48, startPoint y: 87, endPoint x: 165, endPoint y: 160, distance: 138.1
click at [165, 160] on h1 "La relation entre antibiotique et diarrhée est fréquente et bien documentée. Pr…" at bounding box center [255, 123] width 415 height 84
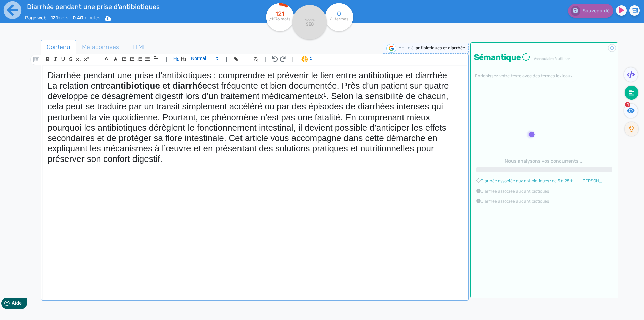
click at [196, 58] on span at bounding box center [204, 58] width 33 height 8
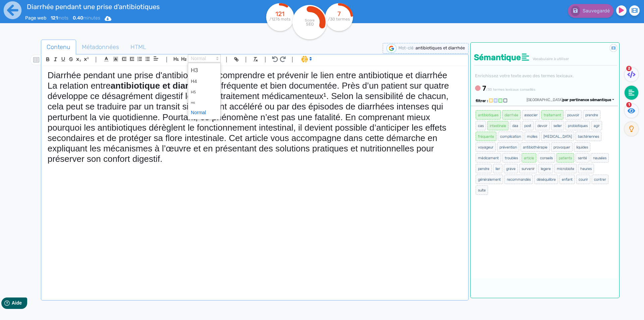
click at [201, 108] on span at bounding box center [204, 112] width 27 height 10
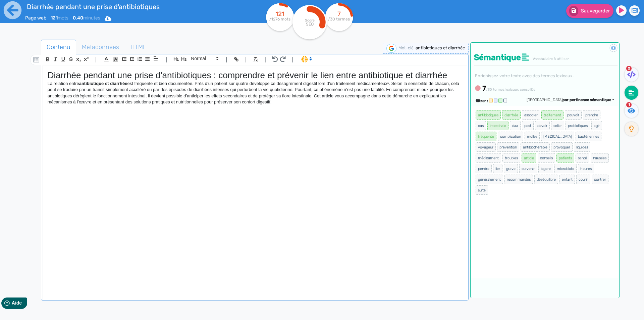
click at [217, 141] on div "Diarrhée pendant une prise d'antibiotiques : comprendre et prévenir le lien ent…" at bounding box center [255, 178] width 425 height 224
click at [296, 90] on p "La relation entre antibiotique et diarrhée est fréquente et bien documentée. Pr…" at bounding box center [255, 93] width 415 height 25
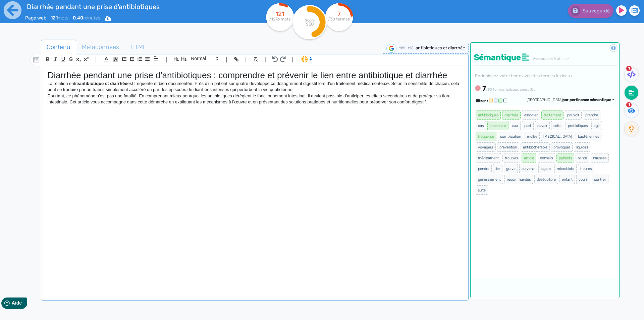
click at [70, 101] on p "Pourtant, ce phénomène n’est pas une fatalité. En comprenant mieux pourquoi les…" at bounding box center [255, 99] width 415 height 12
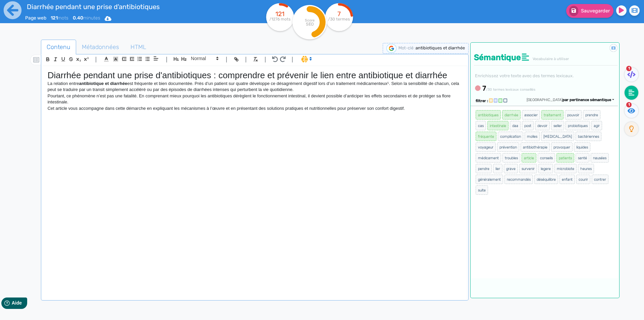
click at [415, 109] on p "Cet article vous accompagne dans cette démarche en expliquant les mécanismes à …" at bounding box center [255, 108] width 415 height 6
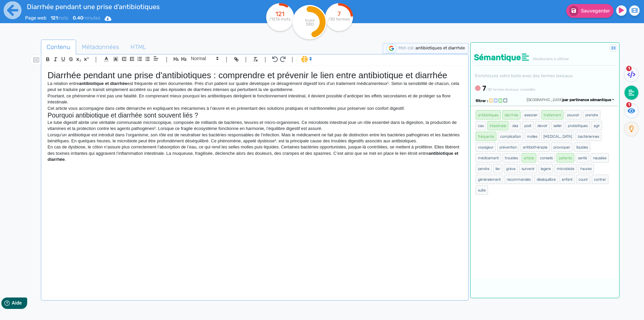
click at [171, 113] on h2 "Pourquoi antibiotique et diarrhée sont souvent liés ?" at bounding box center [255, 115] width 415 height 8
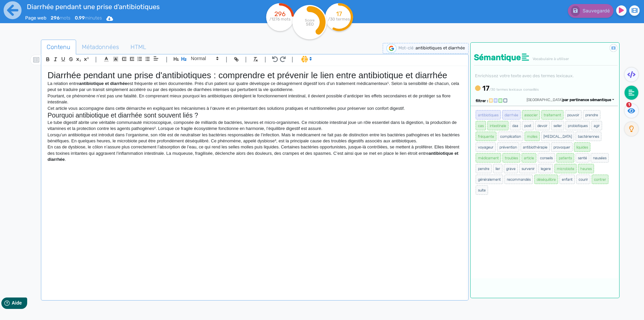
click at [113, 158] on p "En cas de dysbiose, le côlon n’assure plus correctement l’absorption de l’eau, …" at bounding box center [255, 153] width 415 height 18
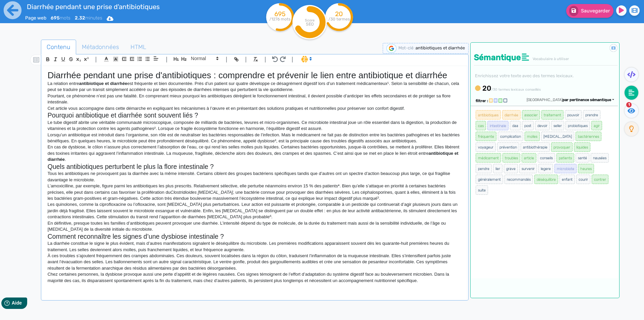
scroll to position [4, 0]
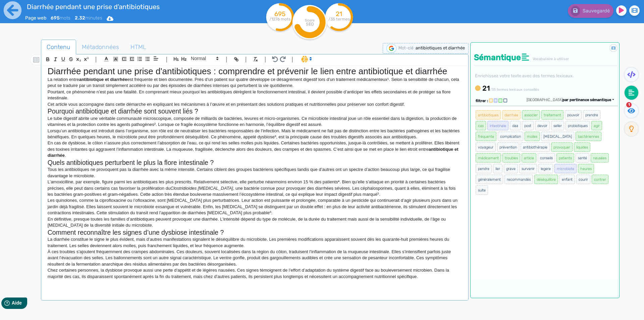
click at [231, 285] on p at bounding box center [255, 283] width 415 height 6
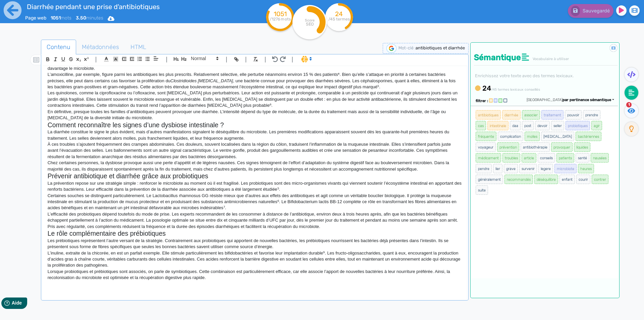
scroll to position [112, 0]
click at [235, 284] on p at bounding box center [255, 283] width 415 height 6
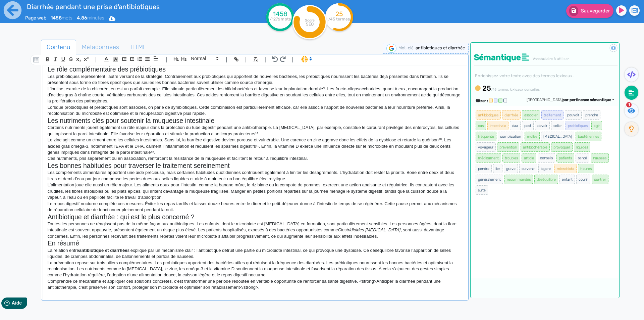
scroll to position [280, 0]
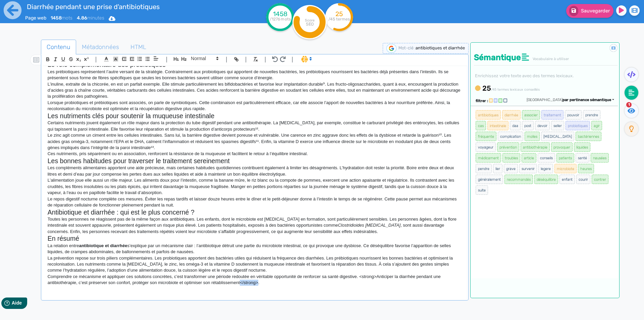
drag, startPoint x: 259, startPoint y: 285, endPoint x: 240, endPoint y: 281, distance: 18.9
click at [240, 281] on p "Comprendre ce mécanisme et appliquer ces solutions concrètes, c’est transformer…" at bounding box center [255, 280] width 415 height 12
drag, startPoint x: 376, startPoint y: 276, endPoint x: 359, endPoint y: 276, distance: 16.1
click at [359, 276] on p "Comprendre ce mécanisme et appliquer ces solutions concrètes, c’est transformer…" at bounding box center [255, 280] width 415 height 12
click at [468, 110] on fa-icon at bounding box center [632, 111] width 14 height 14
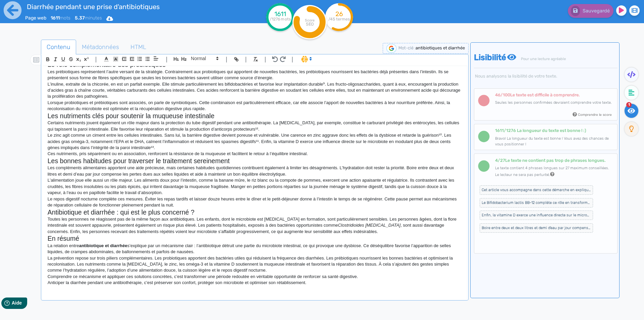
click at [206, 135] on p "Le zinc agit comme un ciment entre les cellules intestinales. Sans lui, la barr…" at bounding box center [255, 141] width 415 height 18
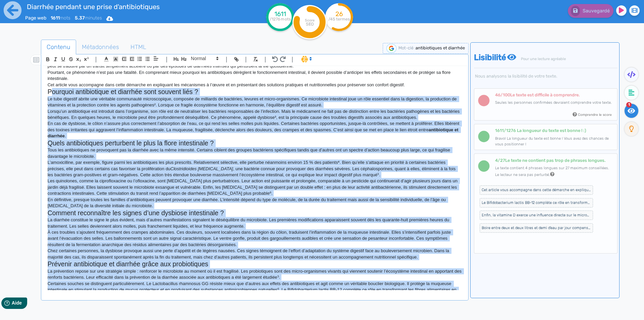
scroll to position [0, 0]
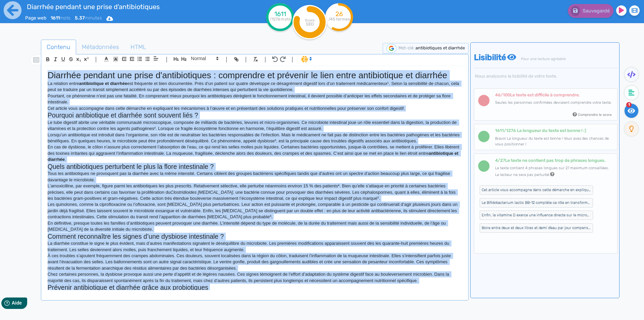
drag, startPoint x: 309, startPoint y: 283, endPoint x: 48, endPoint y: 72, distance: 336.0
click at [48, 72] on div "Diarrhée pendant une prise d'antibiotiques : comprendre et prévenir le lien ent…" at bounding box center [255, 178] width 425 height 224
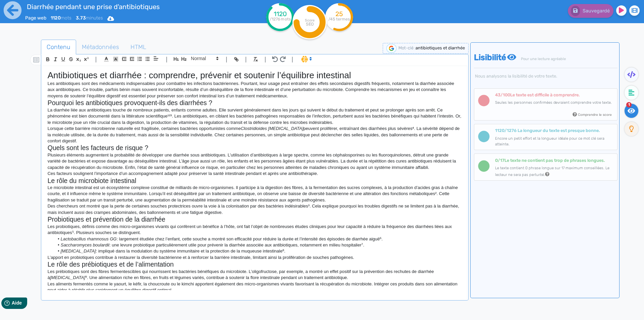
click at [283, 191] on p "Le microbiote intestinal est un écosystème complexe constitué de milliards de m…" at bounding box center [255, 194] width 415 height 18
drag, startPoint x: 495, startPoint y: 93, endPoint x: 585, endPoint y: 95, distance: 89.6
click at [468, 95] on h6 "43 /100 Le texte est [MEDICAL_DATA] à comprendre." at bounding box center [553, 94] width 117 height 5
copy h6 "43 /100 Le texte est [MEDICAL_DATA] à comprendre."
click at [221, 233] on p "Les probiotiques, définis comme des micro-organismes vivants qui confèrent un b…" at bounding box center [255, 230] width 415 height 12
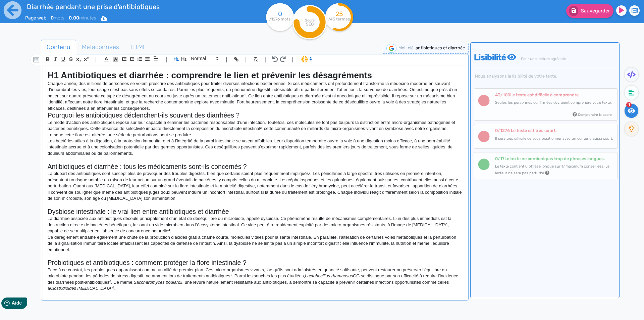
scroll to position [459, 0]
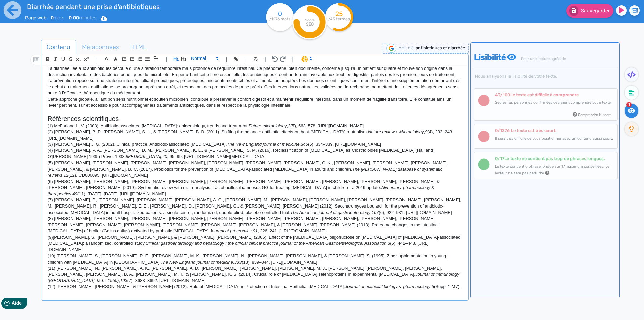
click at [199, 60] on span at bounding box center [204, 58] width 33 height 8
click at [199, 110] on span at bounding box center [204, 112] width 27 height 10
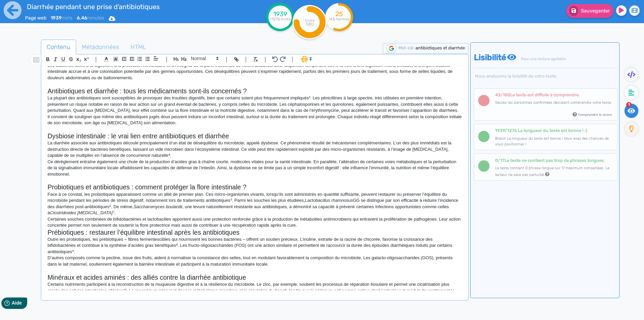
scroll to position [0, 0]
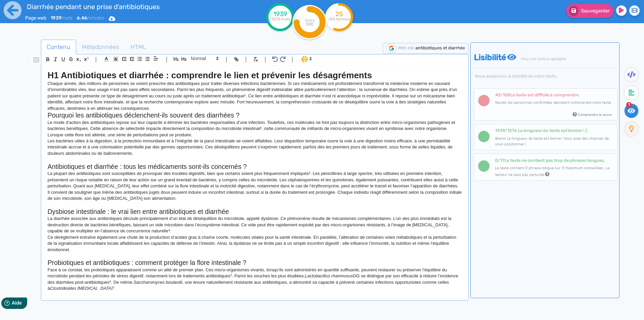
click at [61, 75] on strong "H1 Antibiotiques et diarrhée : comprendre le lien et prévenir les désagréments" at bounding box center [210, 75] width 325 height 10
drag, startPoint x: 61, startPoint y: 76, endPoint x: 50, endPoint y: 76, distance: 10.7
click at [50, 76] on strong "H1 Antibiotiques et diarrhée : comprendre le lien et prévenir les désagréments" at bounding box center [210, 75] width 325 height 10
drag, startPoint x: 61, startPoint y: 74, endPoint x: 48, endPoint y: 75, distance: 13.1
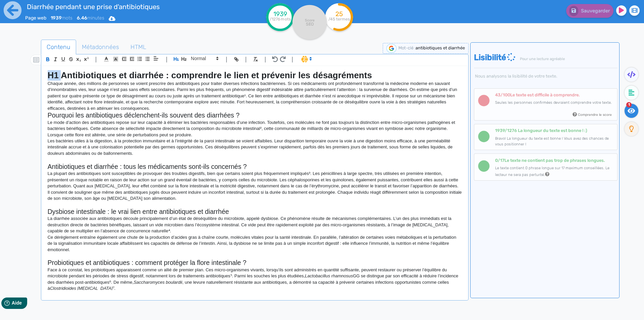
click at [48, 75] on strong "H1 Antibiotiques et diarrhée : comprendre le lien et prévenir les désagréments" at bounding box center [210, 75] width 325 height 10
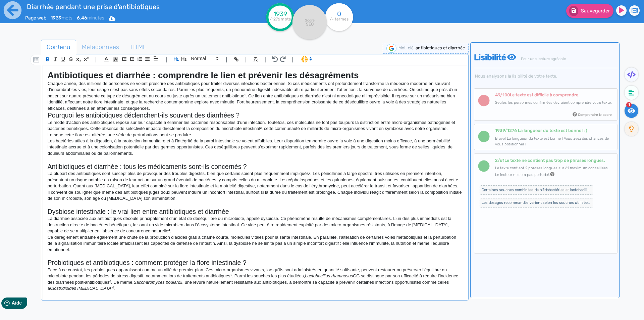
click at [151, 94] on p "Chaque année, des millions de personnes se voient prescrire des antibiotiques p…" at bounding box center [255, 96] width 415 height 31
click at [273, 165] on h2 "Antibiotiques et diarrhée : tous les médicaments sont-ils concernés ?" at bounding box center [255, 167] width 415 height 8
click at [242, 239] on p "Ce dérèglement entraîne également une chute de la production d’acides gras à ch…" at bounding box center [255, 243] width 415 height 18
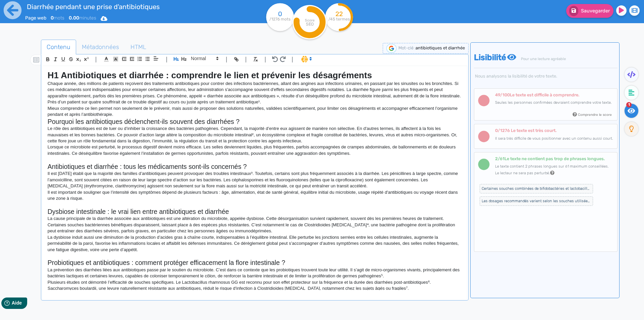
scroll to position [459, 0]
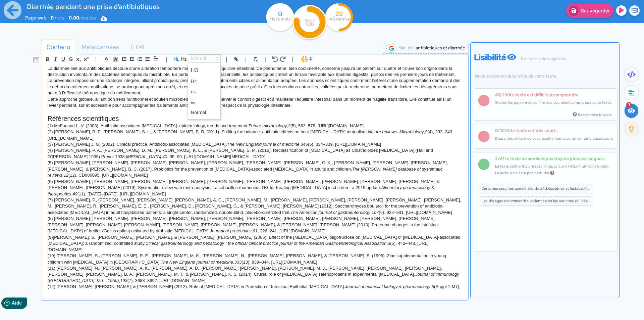
click at [204, 62] on span at bounding box center [204, 58] width 33 height 8
click at [203, 112] on span at bounding box center [204, 112] width 27 height 10
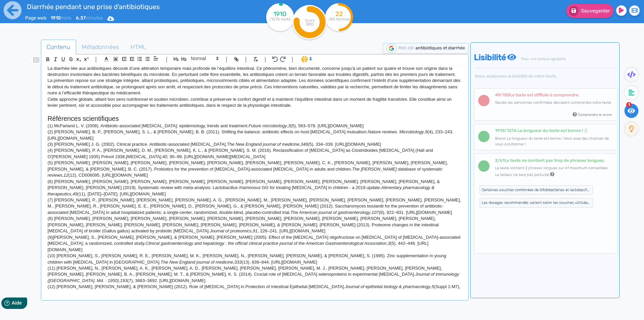
scroll to position [445, 0]
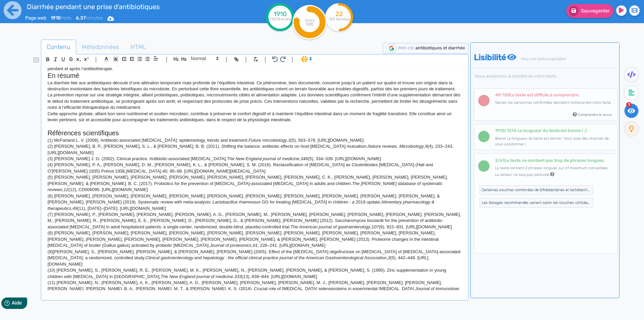
click at [304, 193] on p "(6) [PERSON_NAME], [PERSON_NAME], [PERSON_NAME], [PERSON_NAME], [PERSON_NAME], …" at bounding box center [255, 202] width 415 height 18
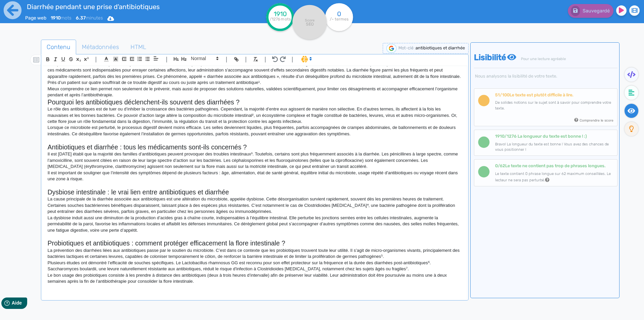
scroll to position [0, 0]
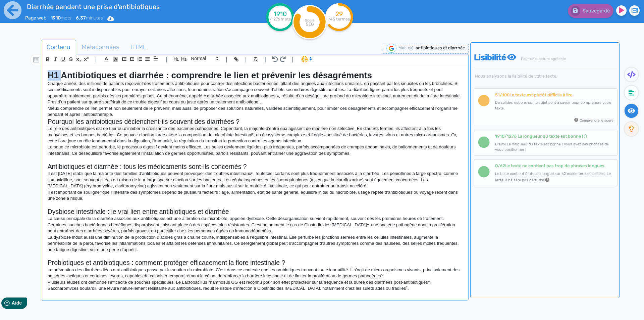
drag, startPoint x: 60, startPoint y: 75, endPoint x: 47, endPoint y: 75, distance: 13.4
click at [47, 75] on div "H1 Antibiotiques et diarrhée : comprendre le lien et prévenir les désagréments …" at bounding box center [255, 178] width 425 height 224
click at [468, 29] on div "Sauvegardé" at bounding box center [516, 16] width 258 height 33
click at [468, 91] on icon at bounding box center [632, 93] width 6 height 6
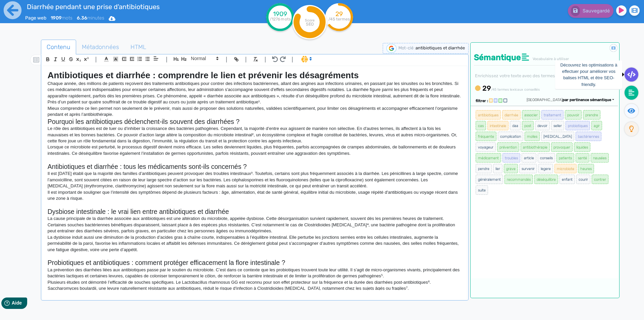
click at [468, 74] on icon at bounding box center [632, 74] width 8 height 7
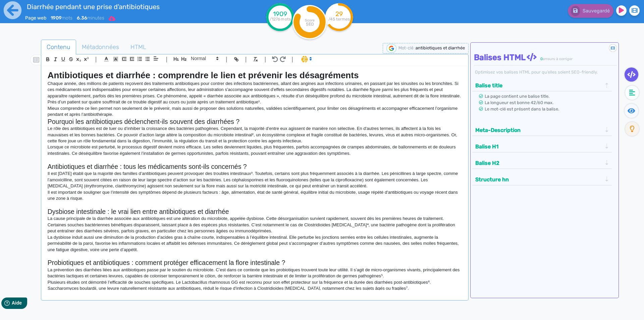
click at [115, 16] on icon at bounding box center [112, 18] width 7 height 5
click at [115, 57] on button "Word" at bounding box center [110, 56] width 54 height 11
click at [17, 9] on icon at bounding box center [12, 10] width 18 height 18
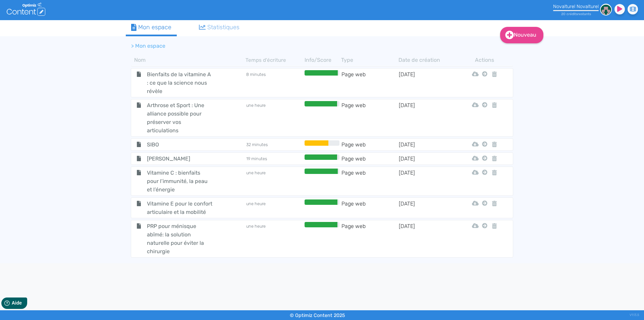
scroll to position [482, 0]
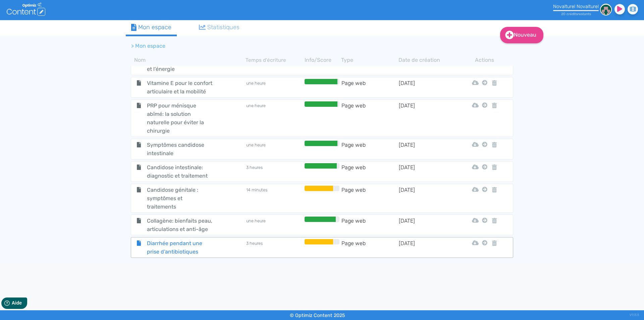
click at [199, 245] on span "Diarrhée pendant une prise d'antibiotiques" at bounding box center [180, 247] width 76 height 17
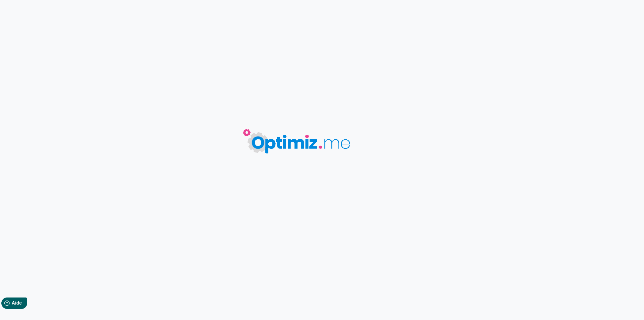
type input "Diarrhée pendant une prise d'antibiotiques"
